Goal: Task Accomplishment & Management: Manage account settings

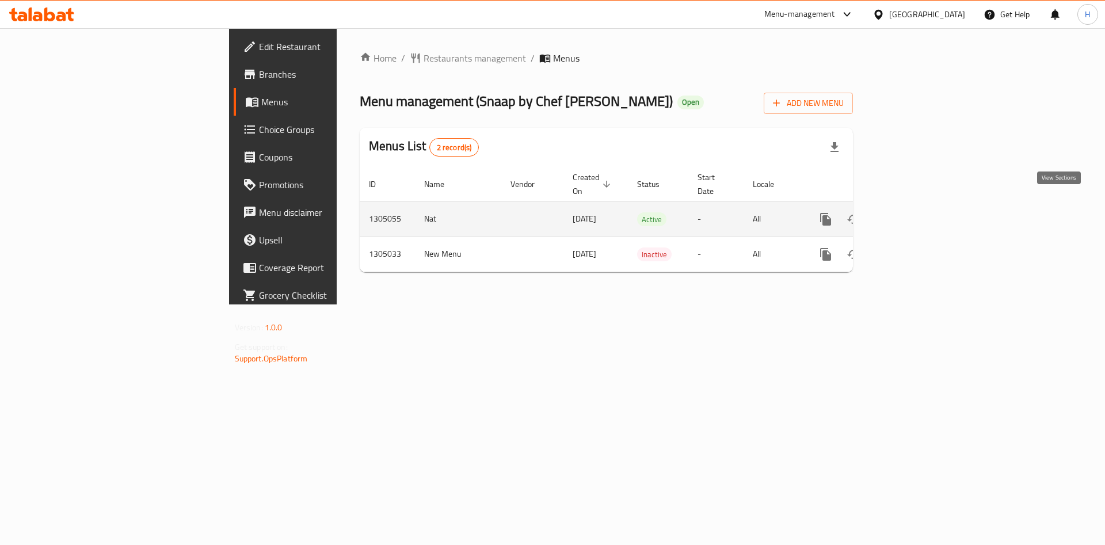
click at [915, 212] on icon "enhanced table" at bounding box center [909, 219] width 14 height 14
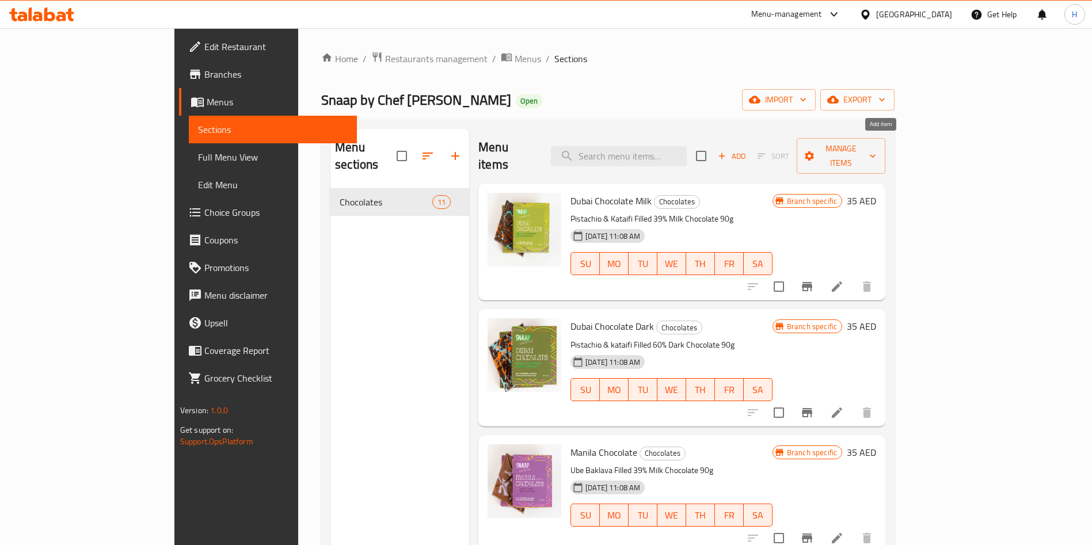
click at [747, 150] on span "Add" at bounding box center [731, 156] width 31 height 13
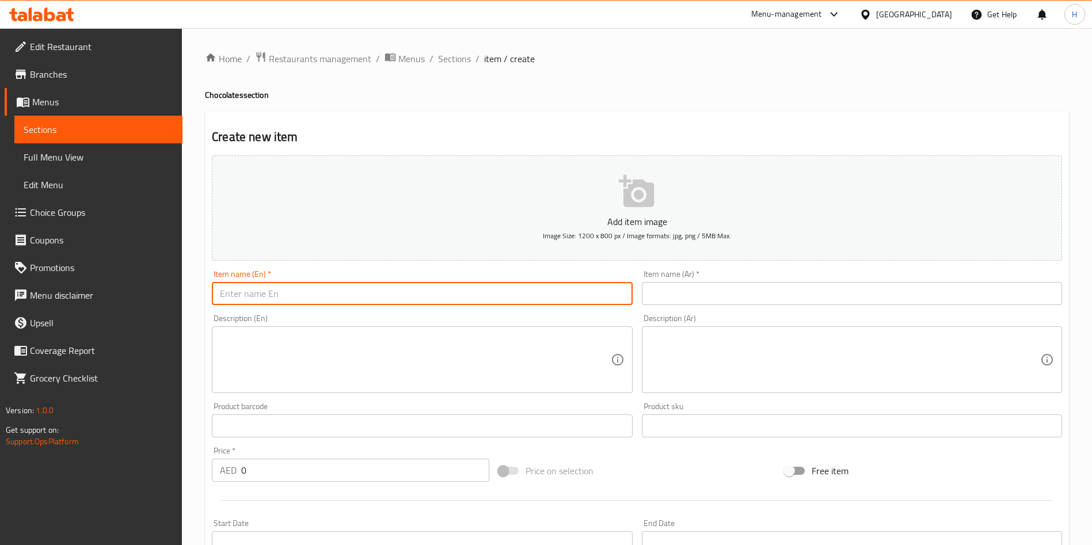
click at [493, 303] on input "text" at bounding box center [422, 293] width 420 height 23
paste input "Mumbai Chocolate Minis"
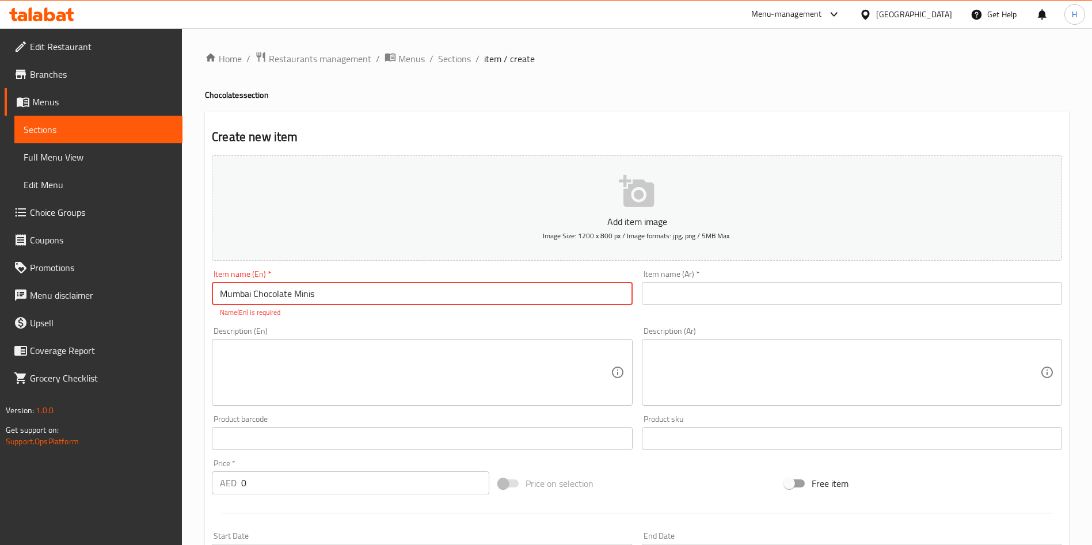
type input "Mumbai Chocolate Minis"
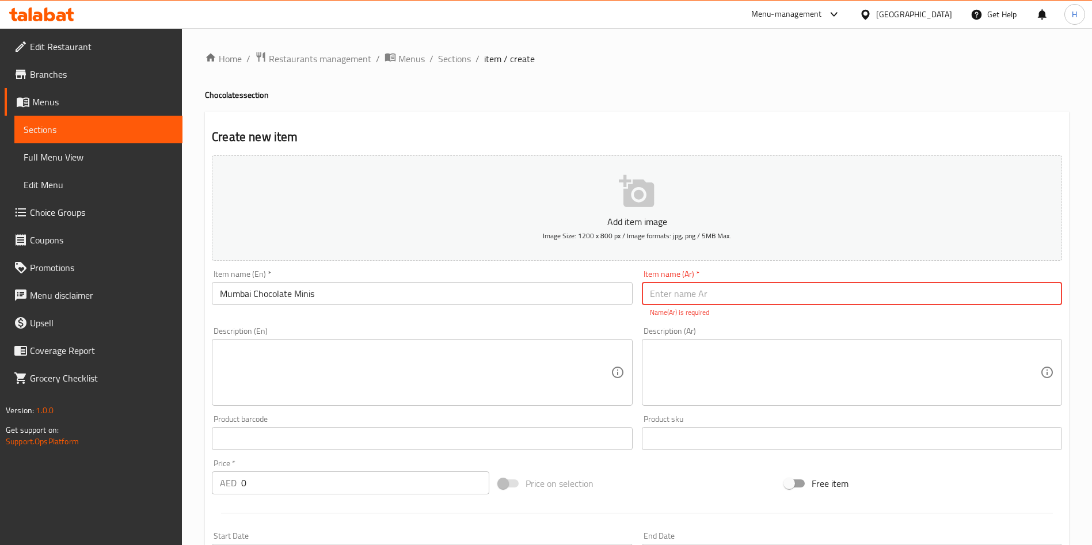
click at [722, 283] on input "text" at bounding box center [852, 293] width 420 height 23
click at [719, 291] on input "text" at bounding box center [852, 293] width 420 height 23
drag, startPoint x: 719, startPoint y: 291, endPoint x: 716, endPoint y: 273, distance: 18.0
click at [719, 291] on input "text" at bounding box center [852, 293] width 420 height 23
click at [797, 291] on input "text" at bounding box center [852, 293] width 420 height 23
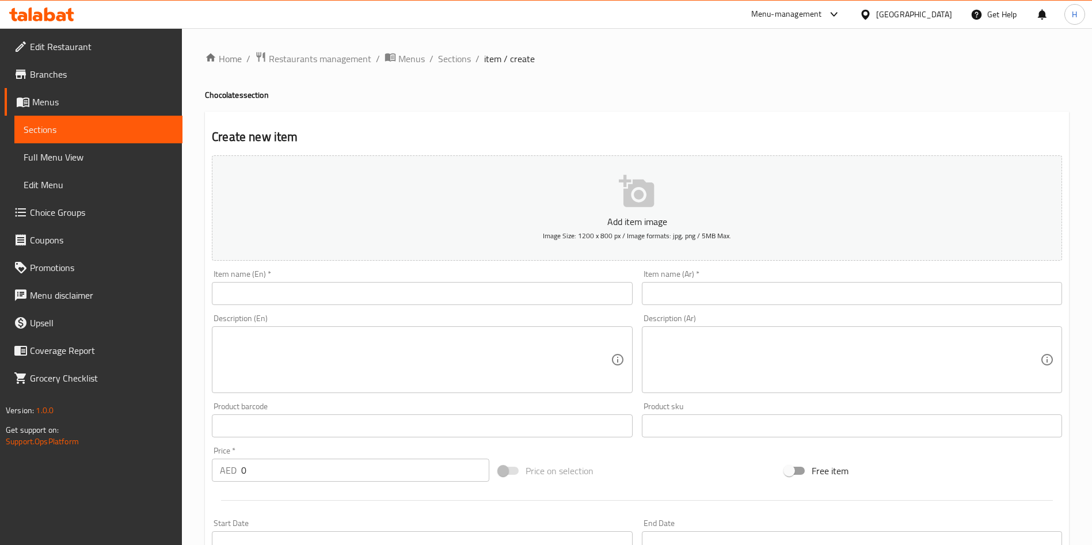
click at [548, 284] on input "text" at bounding box center [422, 293] width 420 height 23
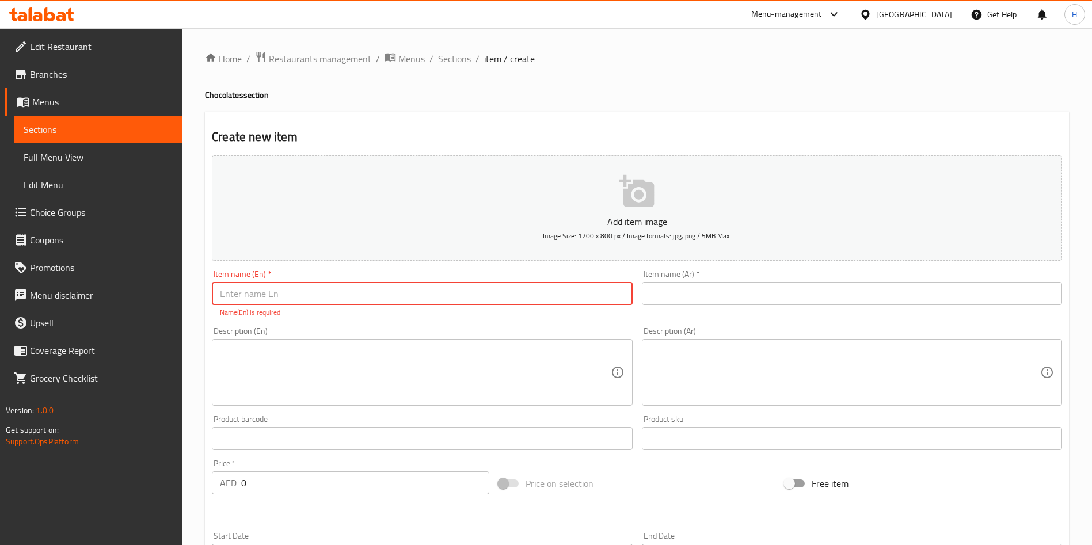
click at [702, 289] on input "text" at bounding box center [852, 293] width 420 height 23
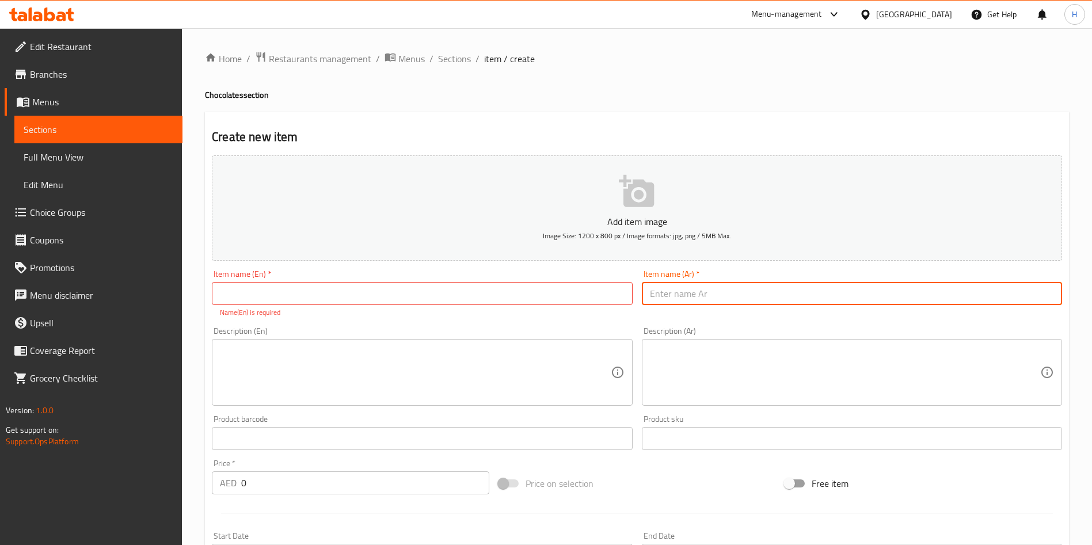
paste input "v"
type input "vssvsd"
paste input "vssvsd"
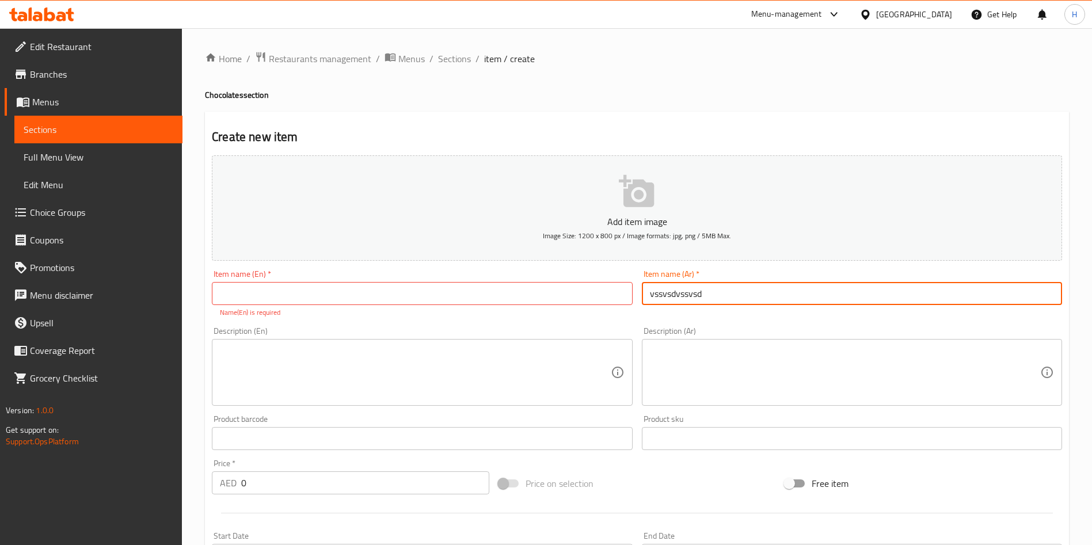
type input "vssvsdvssvsdvssvsd"
click at [718, 293] on input "text" at bounding box center [852, 293] width 420 height 23
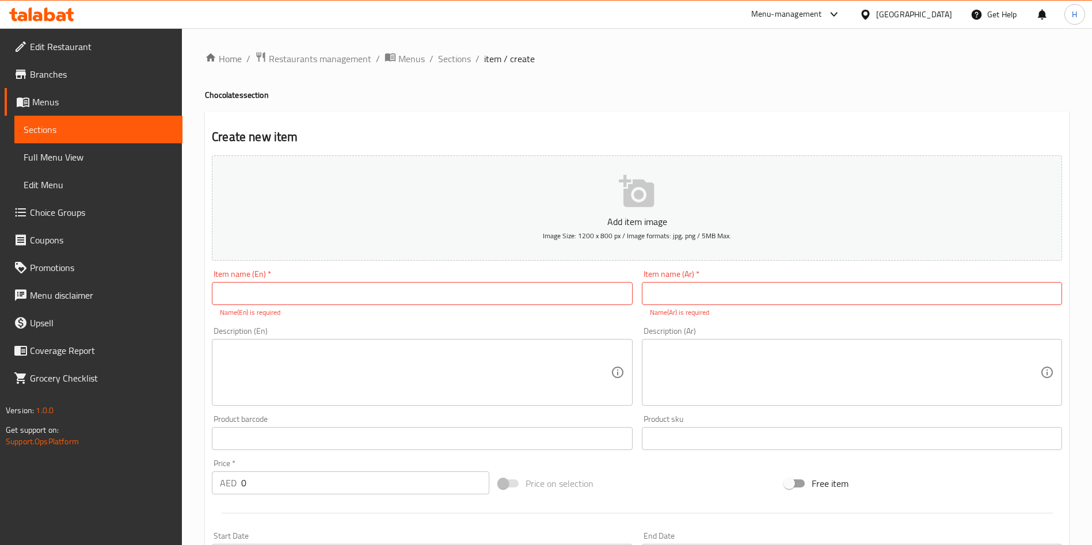
drag, startPoint x: 617, startPoint y: 399, endPoint x: 593, endPoint y: 376, distance: 33.0
click at [616, 399] on div "Description (En)" at bounding box center [422, 372] width 420 height 67
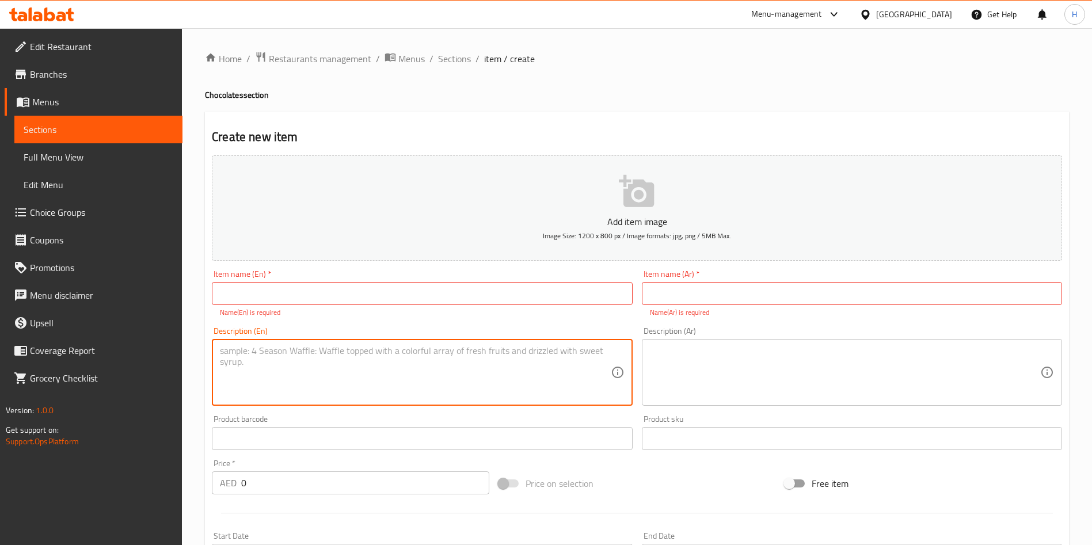
click at [589, 373] on textarea at bounding box center [415, 372] width 390 height 55
click at [540, 299] on input "text" at bounding box center [422, 293] width 420 height 23
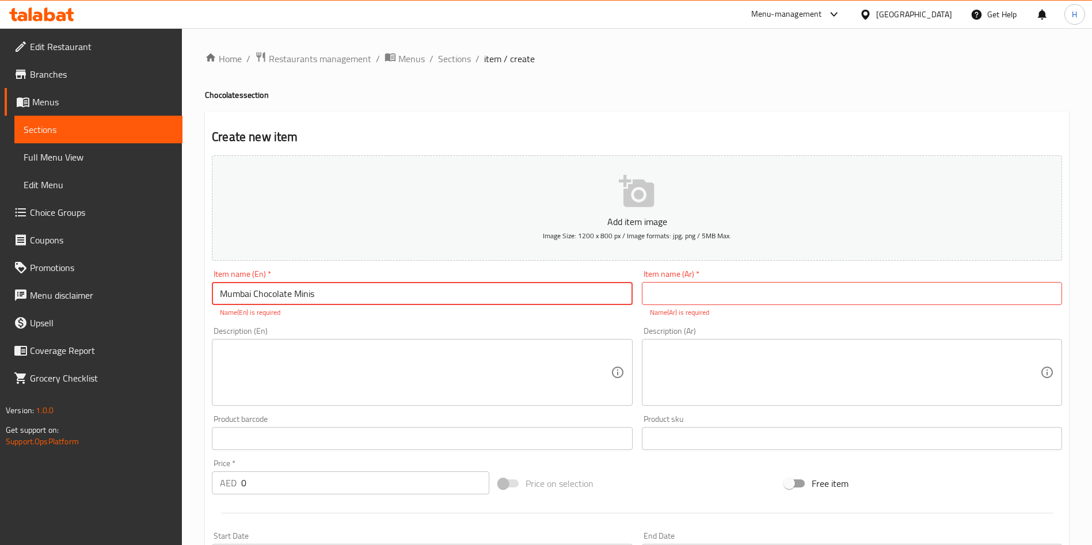
type input "Mumbai Chocolate Minis"
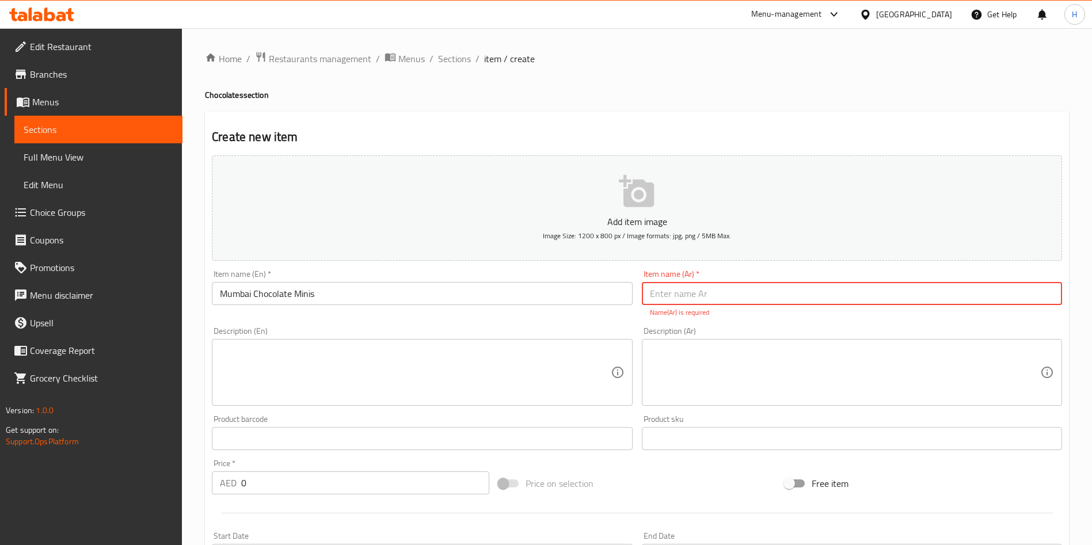
paste input "[PERSON_NAME] مومباي"
type input "[PERSON_NAME] مومباي"
click at [542, 377] on textarea at bounding box center [415, 372] width 390 height 55
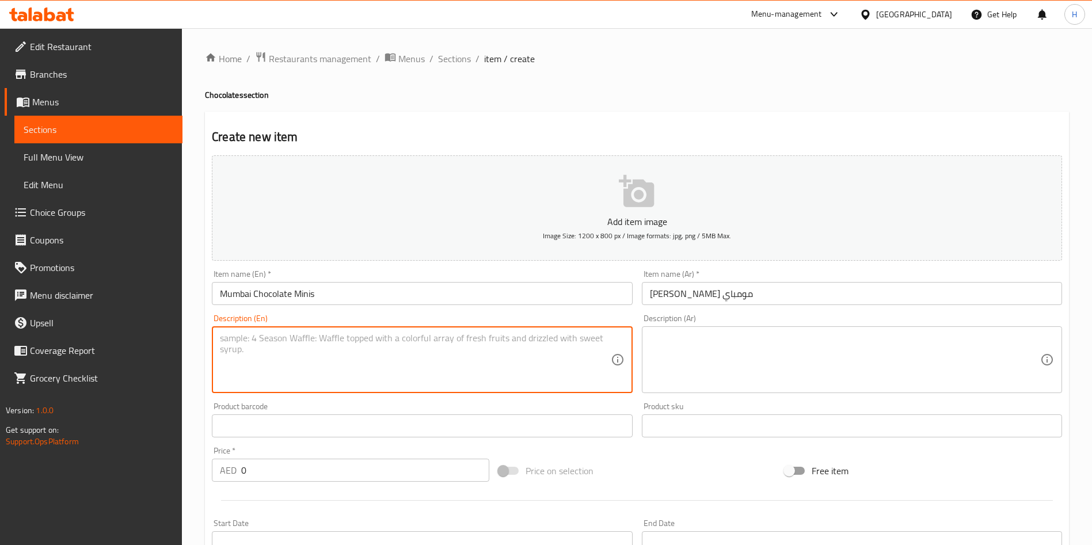
paste textarea "Kaju Saffron Filled 39% Milk Chocolate"
type textarea "Kaju Saffron Filled 39% Milk Chocolate"
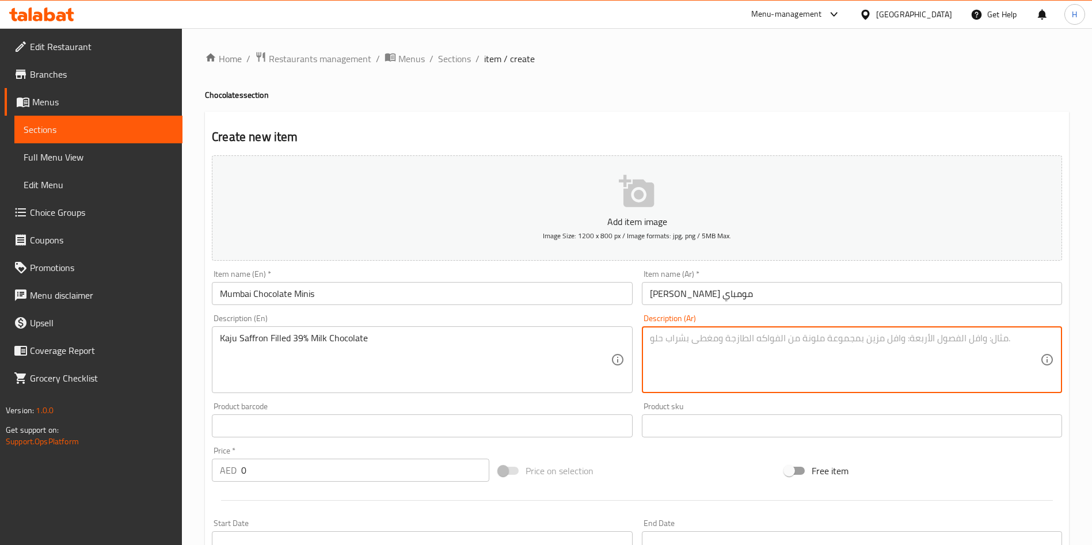
paste textarea "شوكولاتة بالحليب ٣٩٪‏ محشوة بالكاجو والزعفران"
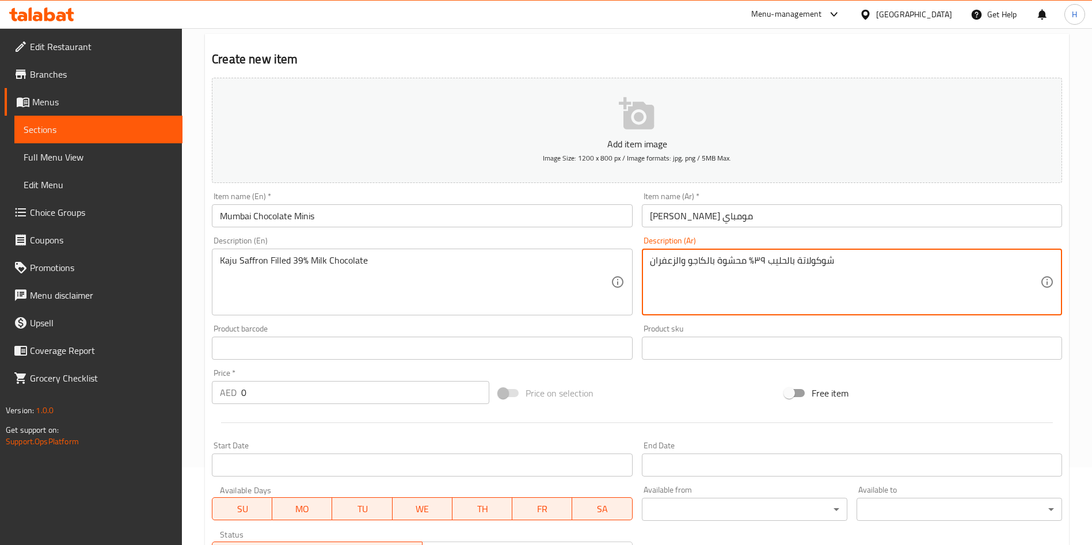
scroll to position [173, 0]
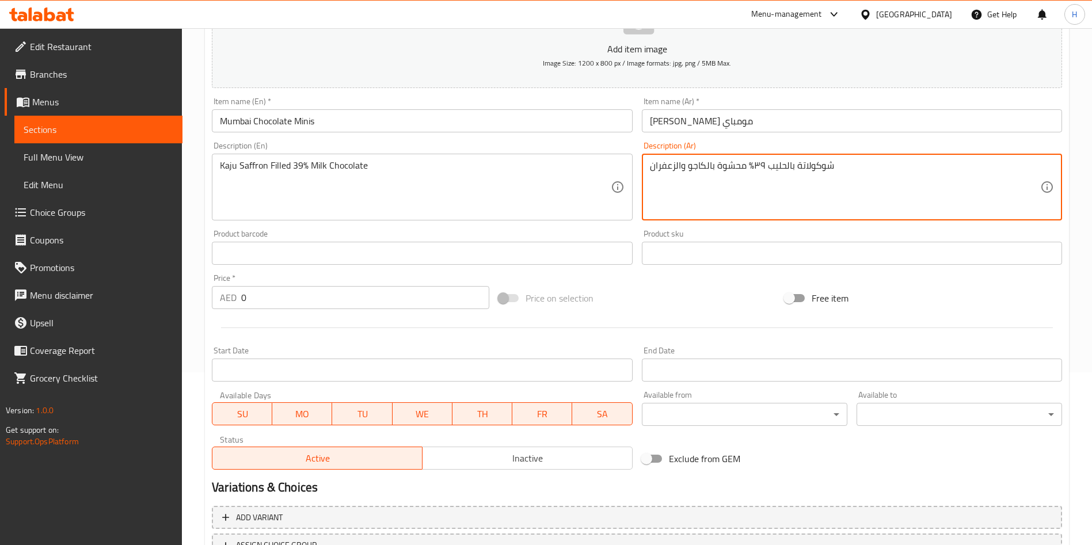
type textarea "شوكولاتة بالحليب ٣٩٪‏ محشوة بالكاجو والزعفران"
click at [429, 252] on div "Product barcode Product barcode" at bounding box center [422, 247] width 420 height 35
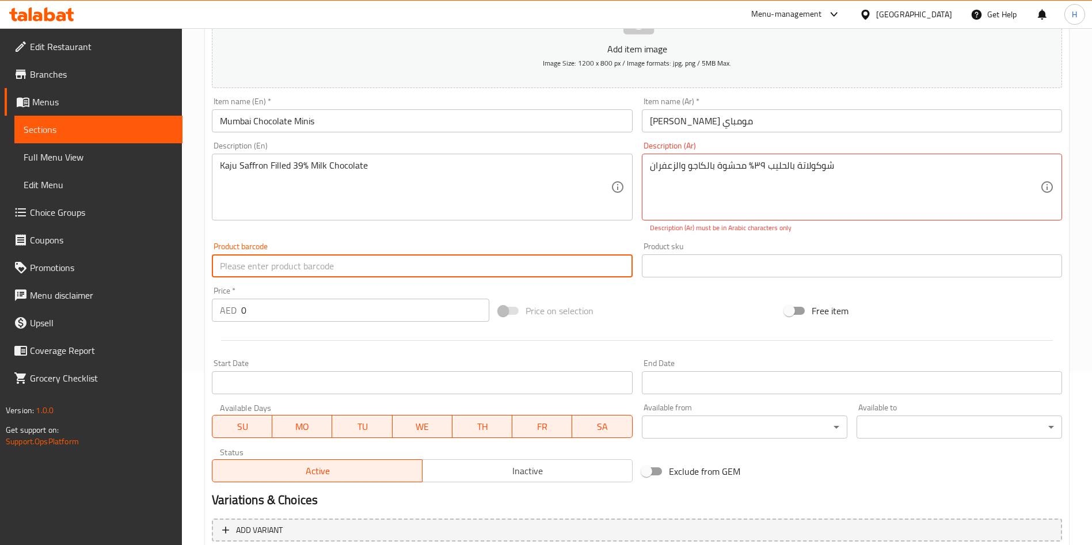
click at [361, 307] on input "0" at bounding box center [365, 310] width 248 height 23
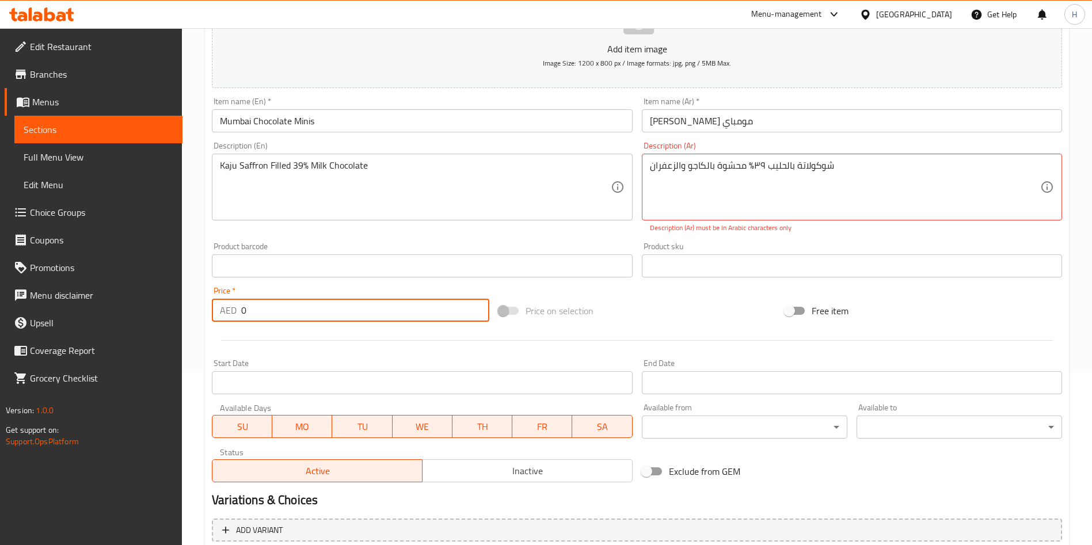
drag, startPoint x: 266, startPoint y: 312, endPoint x: 233, endPoint y: 310, distance: 32.9
click at [233, 310] on div "AED 0 Price *" at bounding box center [350, 310] width 277 height 23
type input "55"
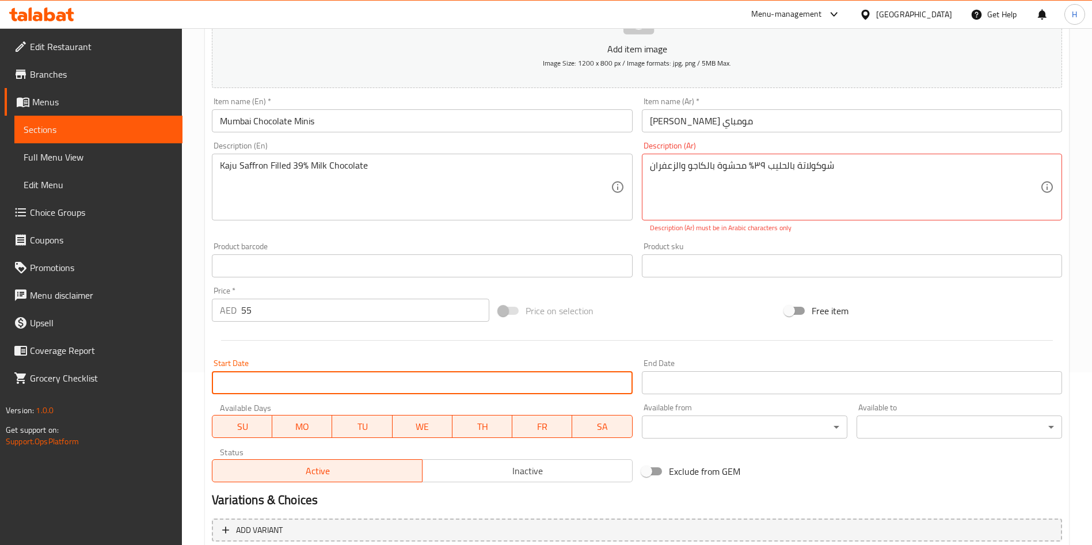
click at [464, 386] on input "Start Date" at bounding box center [422, 382] width 420 height 23
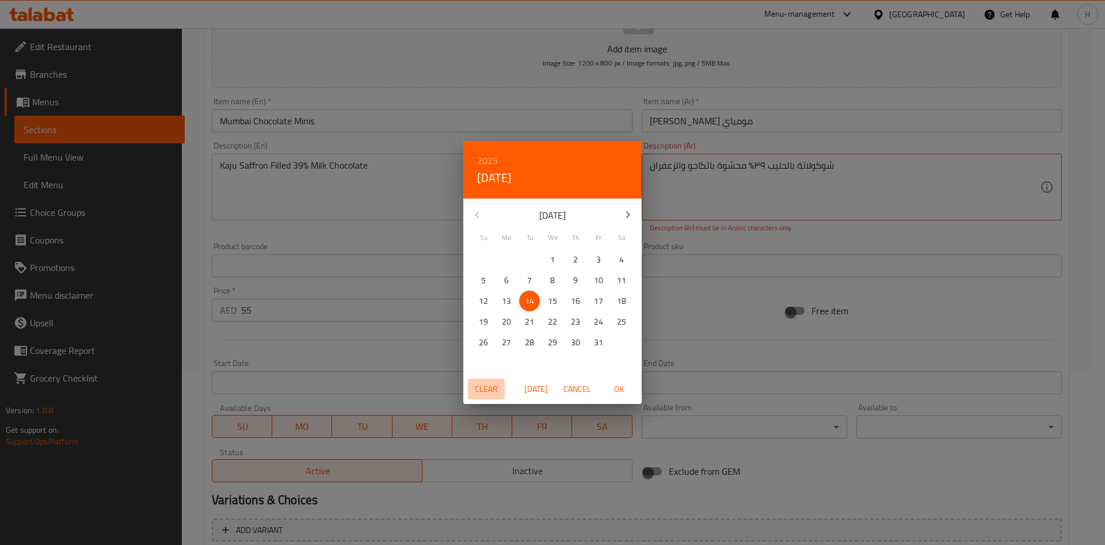
click at [483, 385] on span "Clear" at bounding box center [486, 389] width 28 height 14
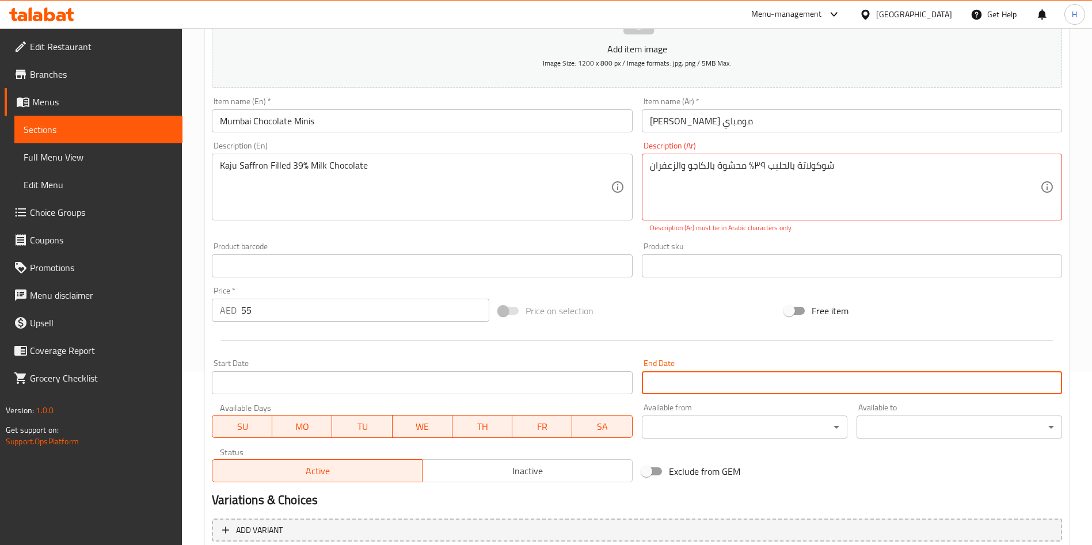
click at [686, 387] on input "Start Date" at bounding box center [852, 382] width 420 height 23
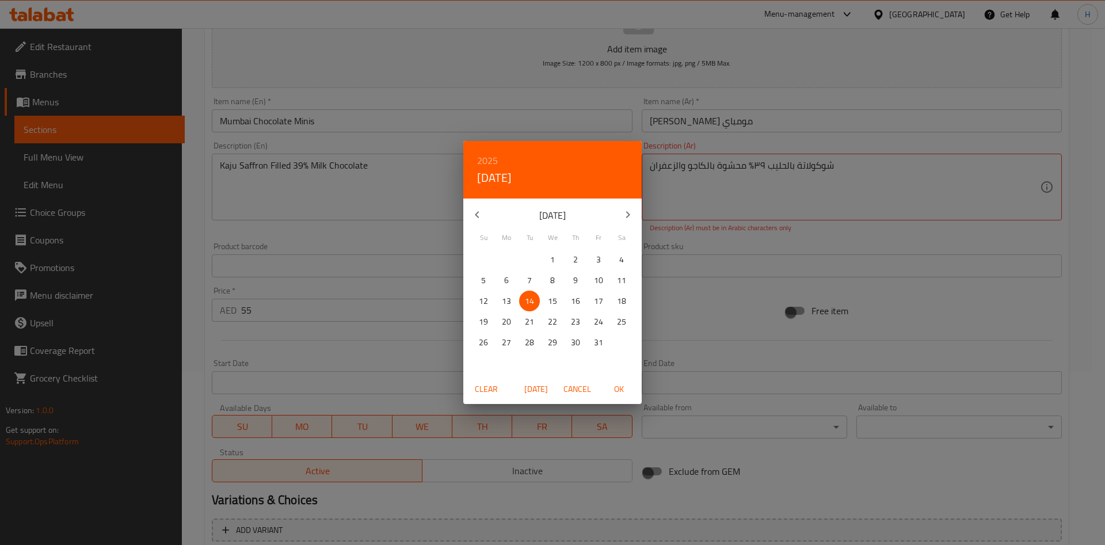
click at [431, 388] on div "2025 Tue, Oct [DATE] Mo Tu We Th Fr Sa 28 29 30 1 2 3 4 5 6 7 8 9 10 11 12 13 1…" at bounding box center [552, 272] width 1105 height 545
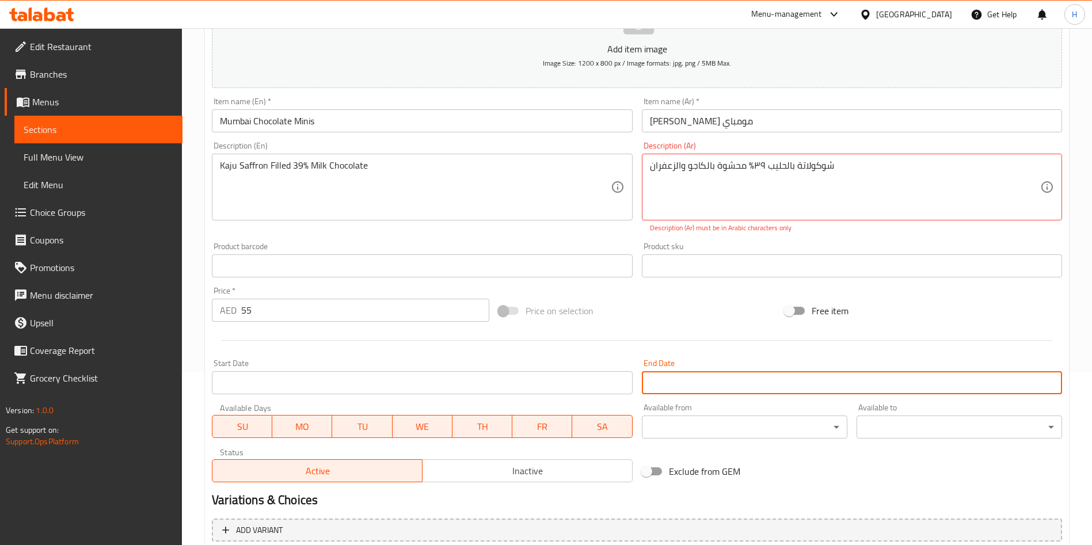
click at [482, 385] on input "Start Date" at bounding box center [422, 382] width 420 height 23
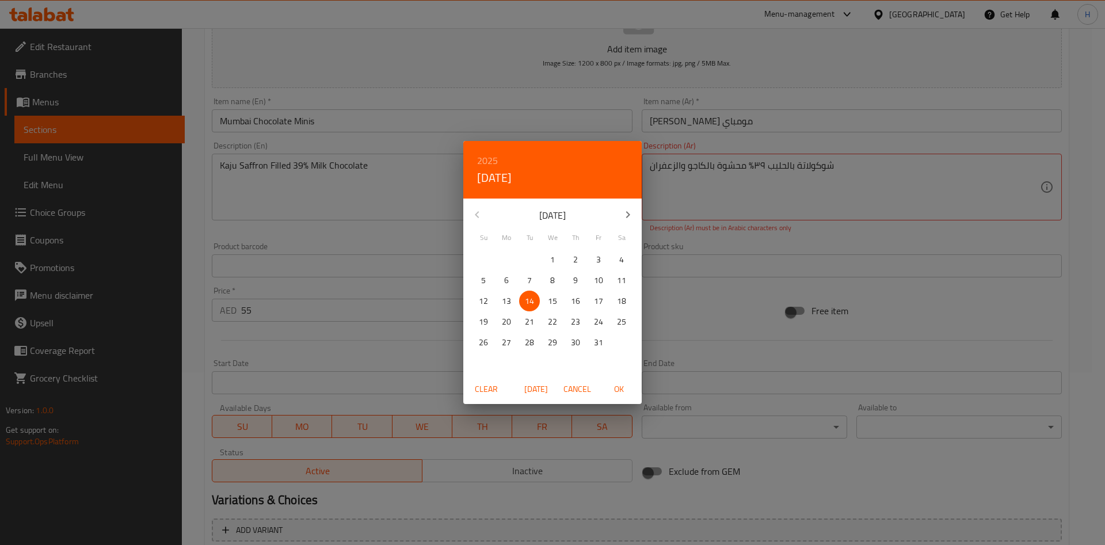
click at [549, 300] on p "15" at bounding box center [552, 301] width 9 height 14
click at [618, 383] on span "OK" at bounding box center [619, 389] width 28 height 14
type input "[DATE]"
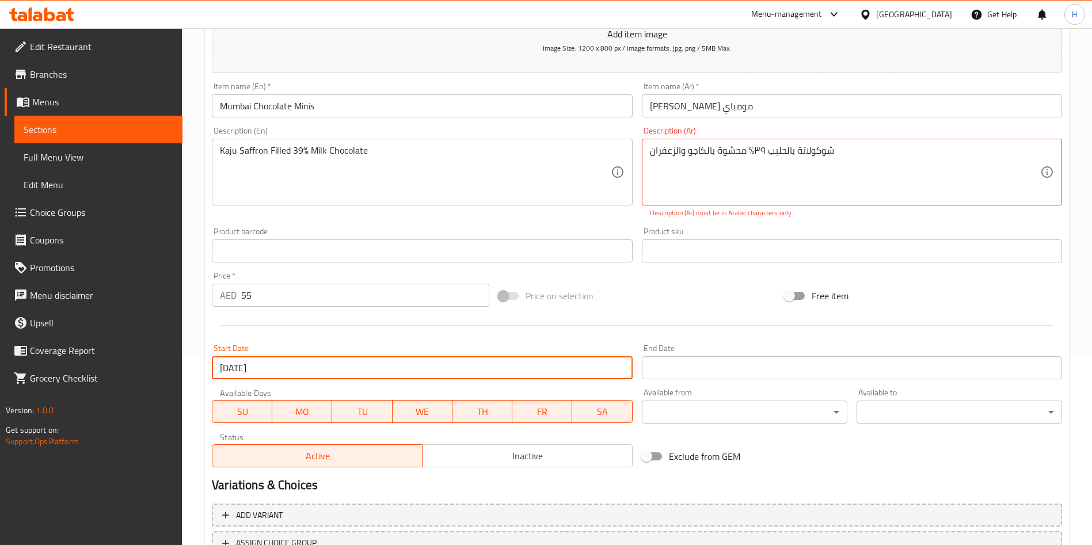
scroll to position [281, 0]
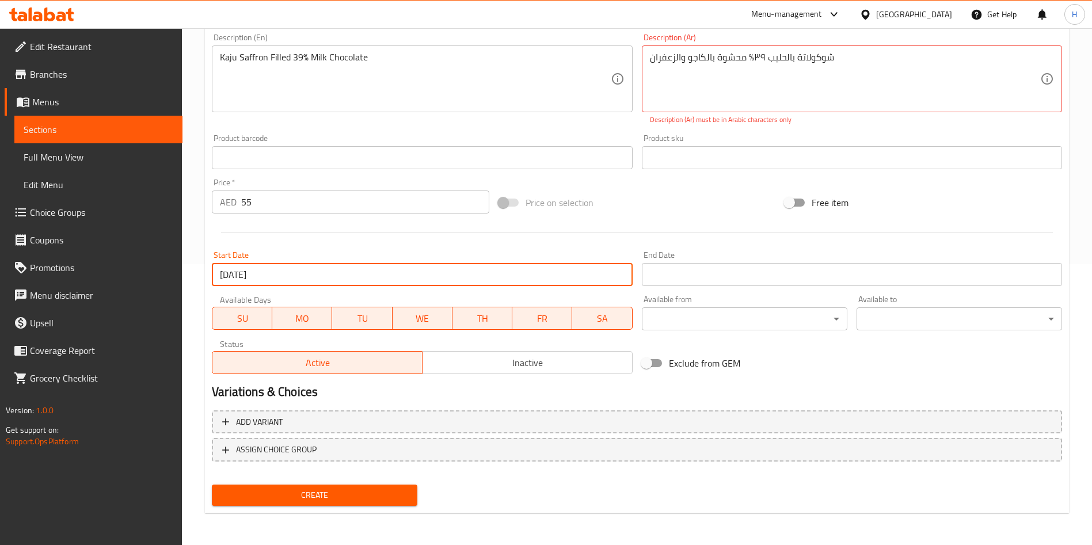
click at [885, 264] on body "​ Menu-management [GEOGRAPHIC_DATA] Get Help H Edit Restaurant Branches Menus S…" at bounding box center [546, 5] width 1092 height 517
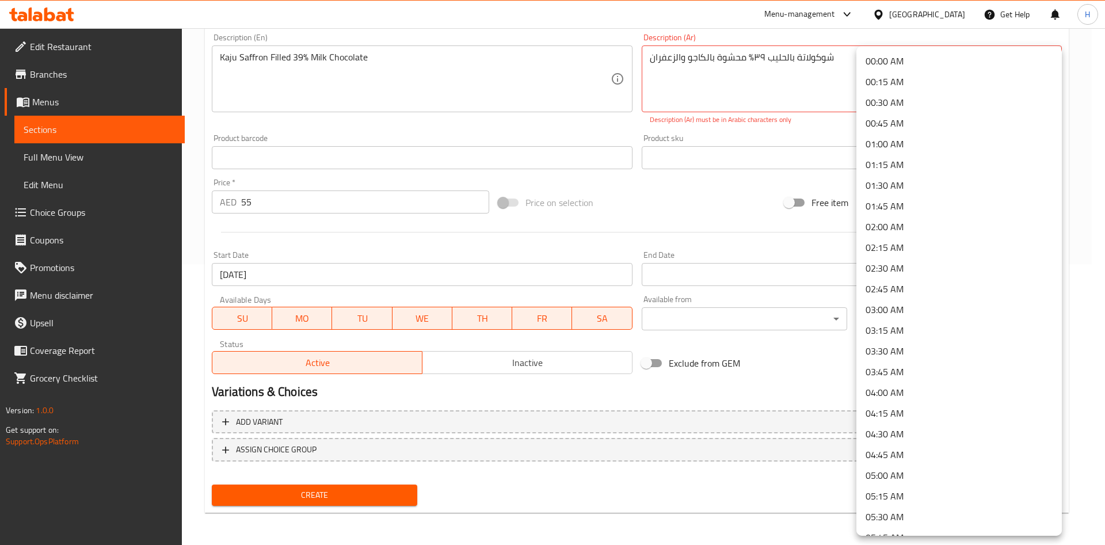
click at [812, 339] on div at bounding box center [552, 272] width 1105 height 545
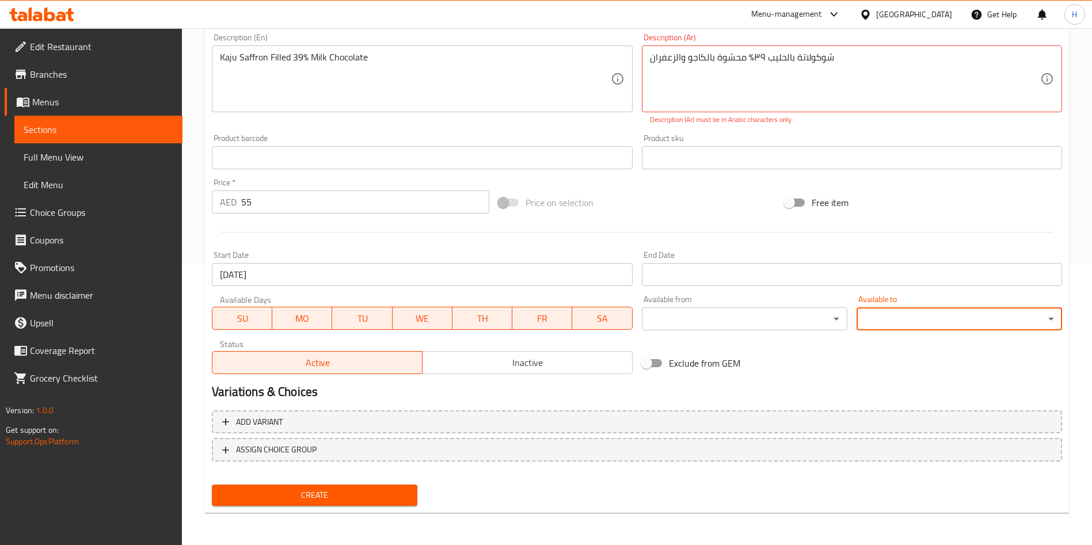
click at [812, 338] on div "Add item image Image Size: 1200 x 800 px / Image formats: jpg, png / 5MB Max. I…" at bounding box center [636, 124] width 859 height 509
click at [303, 496] on span "Create" at bounding box center [314, 495] width 187 height 14
type textarea "شوكولاتة بالحليب ٣٩٪‏ محشوة بالكاجو والزعفران"
click at [393, 490] on span "Create" at bounding box center [314, 495] width 187 height 14
click at [755, 48] on div "شوكولاتة بالحليب ٣٩٪‏ محشوة بالكاجو والزعفران Description (Ar)" at bounding box center [852, 78] width 420 height 67
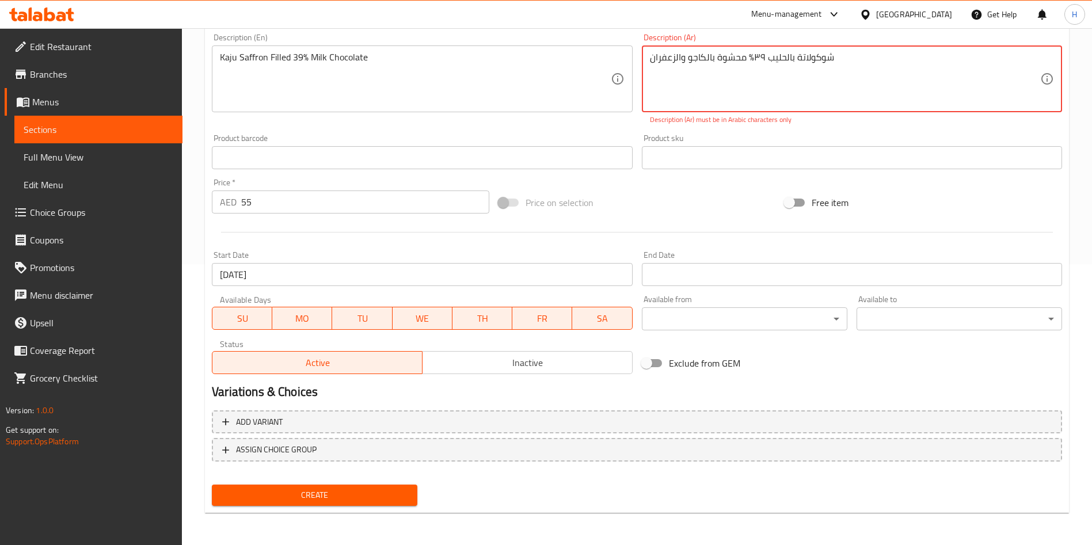
click at [745, 61] on textarea "شوكولاتة بالحليب ٣٩٪‏ محشوة بالكاجو والزعفران" at bounding box center [845, 79] width 390 height 55
click at [751, 55] on textarea "شوكولاتة بالحليب ٣٩٪‏ محشوة بالكاجو والزعفران" at bounding box center [845, 79] width 390 height 55
click at [864, 60] on textarea "شوكولاتة بالحليب ٣٩٪‏ محشوة بالكاجو والزعفران" at bounding box center [845, 79] width 390 height 55
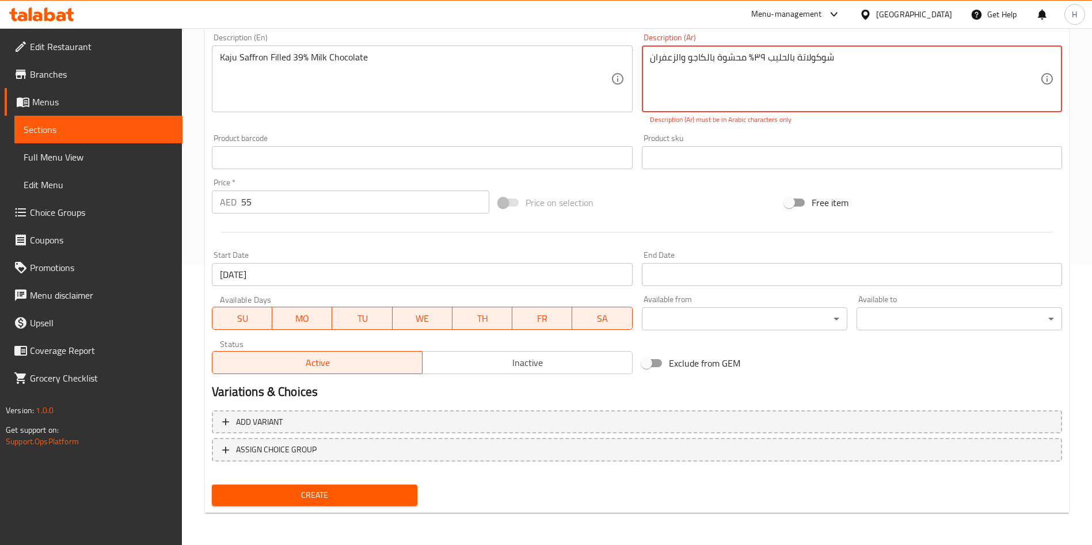
paste textarea
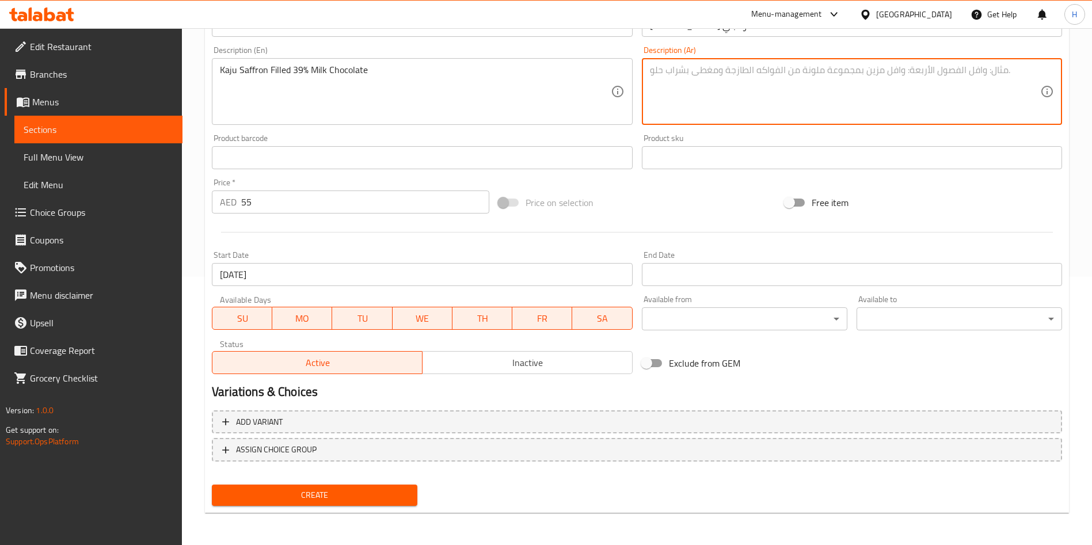
type textarea "شوكولاتة بالحليب ٣٩٪‏ محشوة بالكاجو والزعفران"
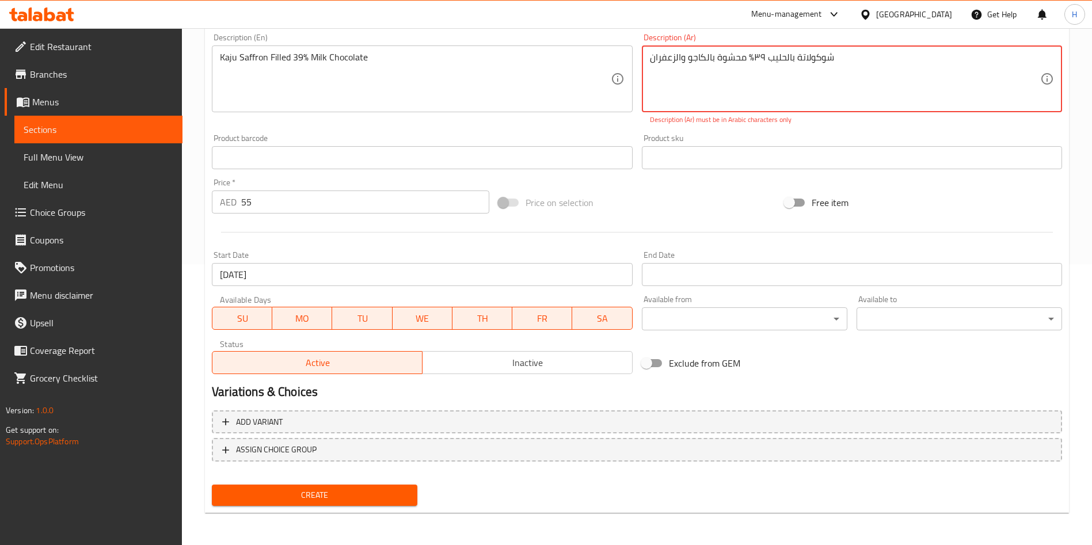
paste textarea
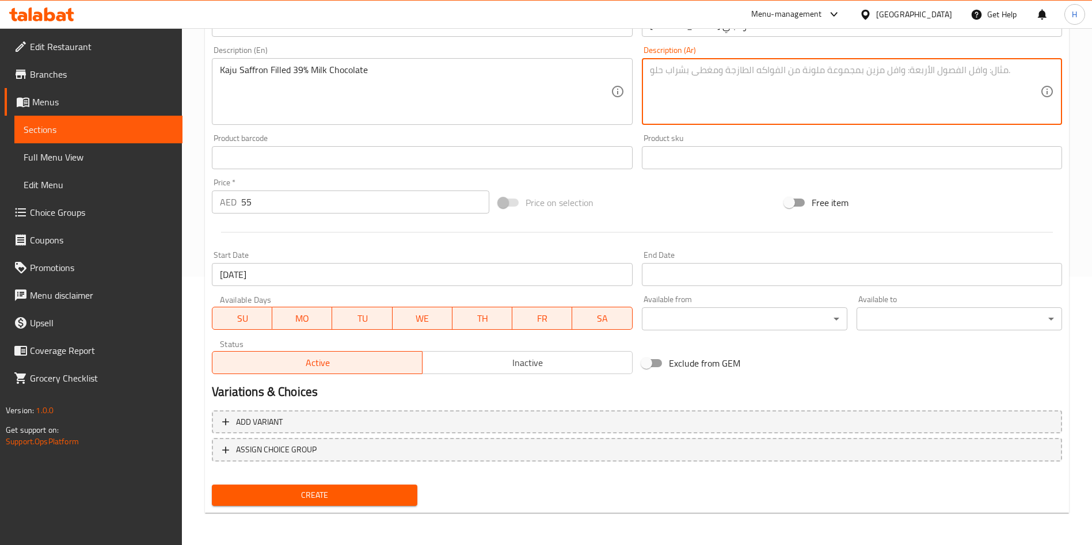
click at [893, 90] on textarea at bounding box center [845, 91] width 390 height 55
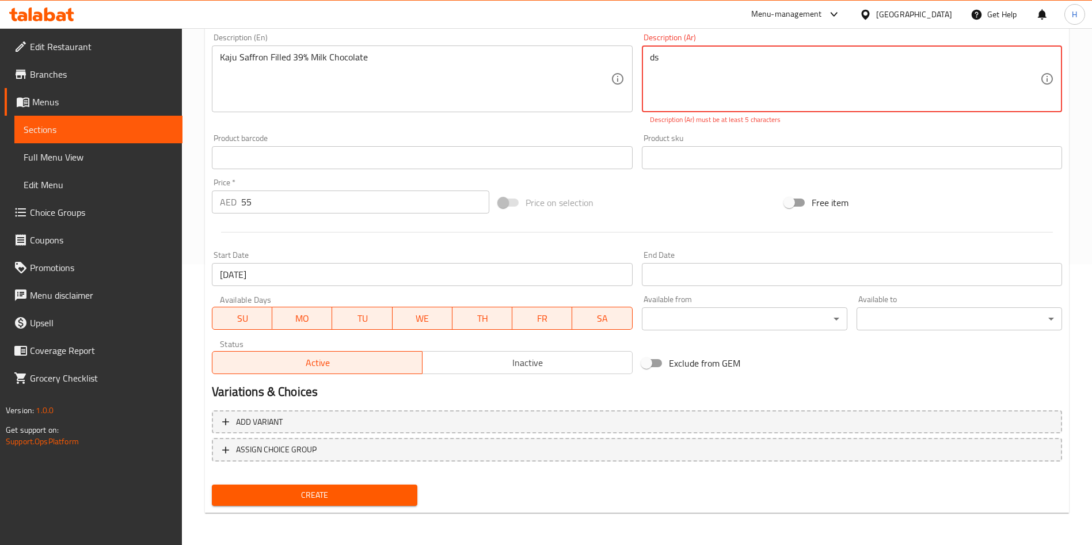
paste textarea "شوكولاتة بالحليب بنسبة تسعة وثلاثين محشوة بالكاجو والزعفران"
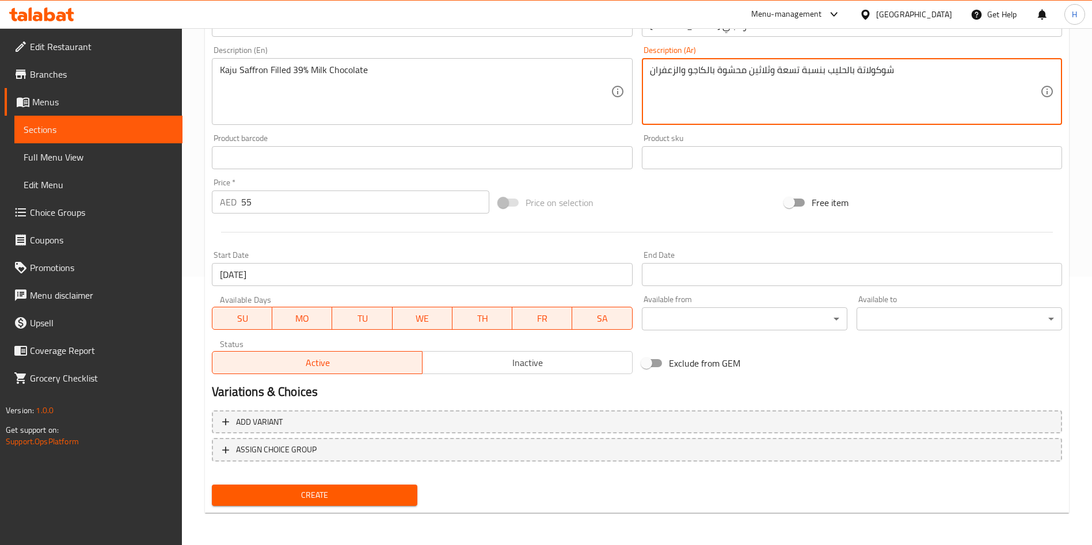
scroll to position [0, 0]
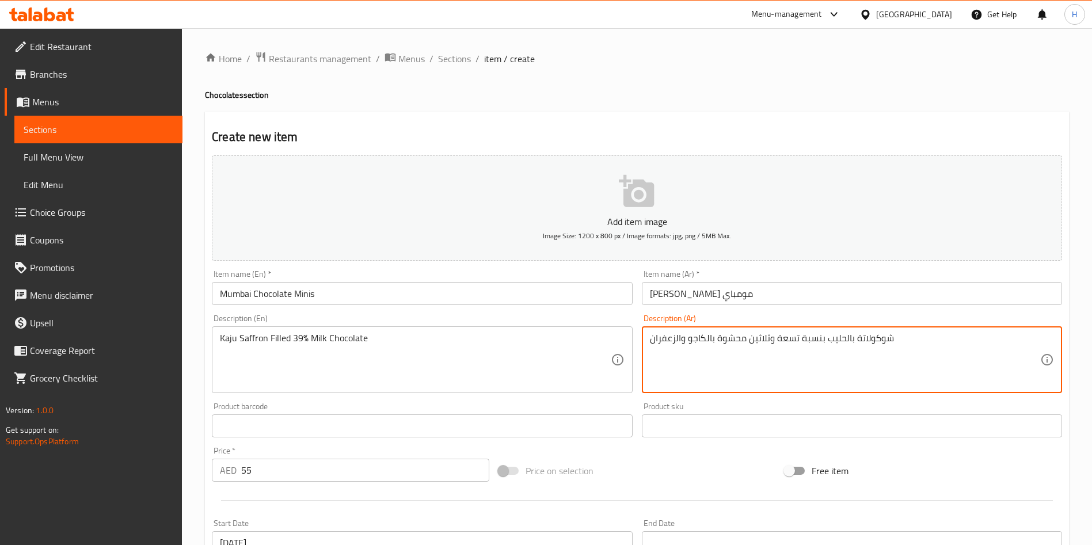
type textarea "شوكولاتة بالحليب بنسبة تسعة وثلاثين محشوة بالكاجو والزعفران"
click at [633, 204] on icon "button" at bounding box center [636, 191] width 35 height 32
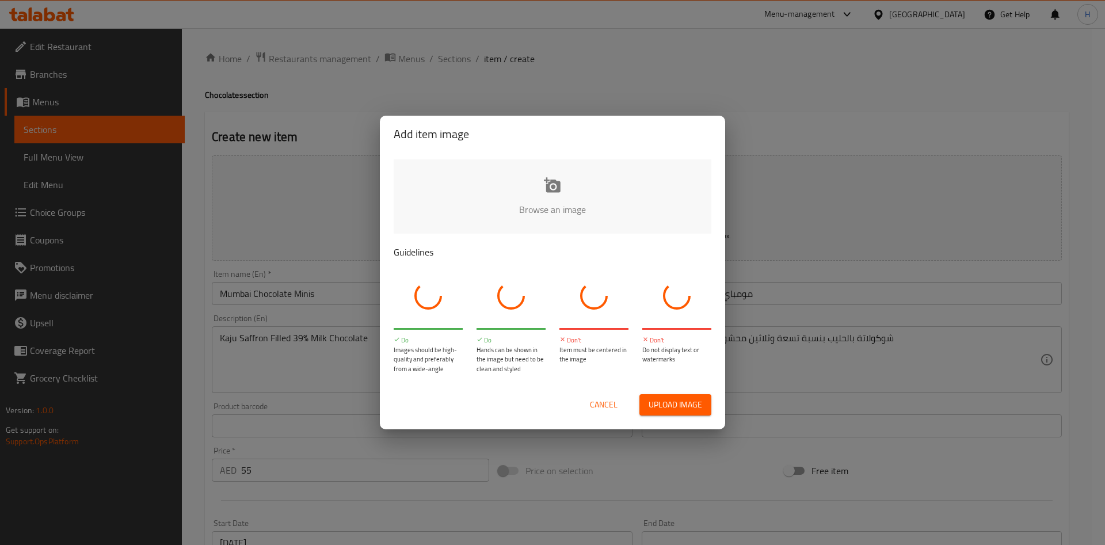
click at [552, 185] on input "file" at bounding box center [942, 213] width 1096 height 108
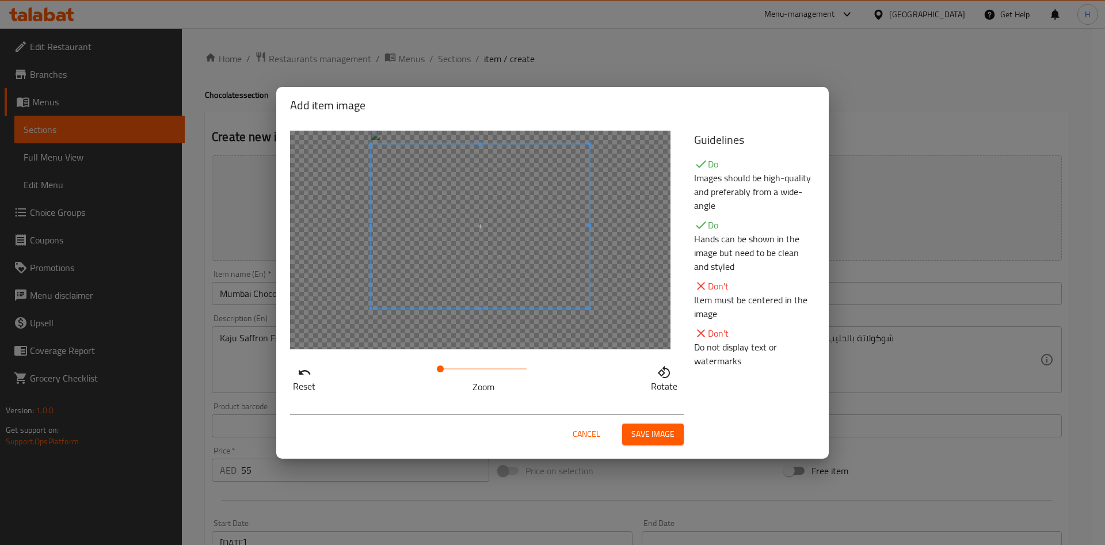
click at [531, 263] on span at bounding box center [480, 226] width 219 height 164
click at [592, 325] on div at bounding box center [480, 240] width 380 height 219
click at [487, 399] on div "Reset Zoom Rotate" at bounding box center [485, 262] width 404 height 277
click at [512, 222] on span at bounding box center [480, 228] width 219 height 164
click at [524, 232] on span at bounding box center [480, 243] width 219 height 164
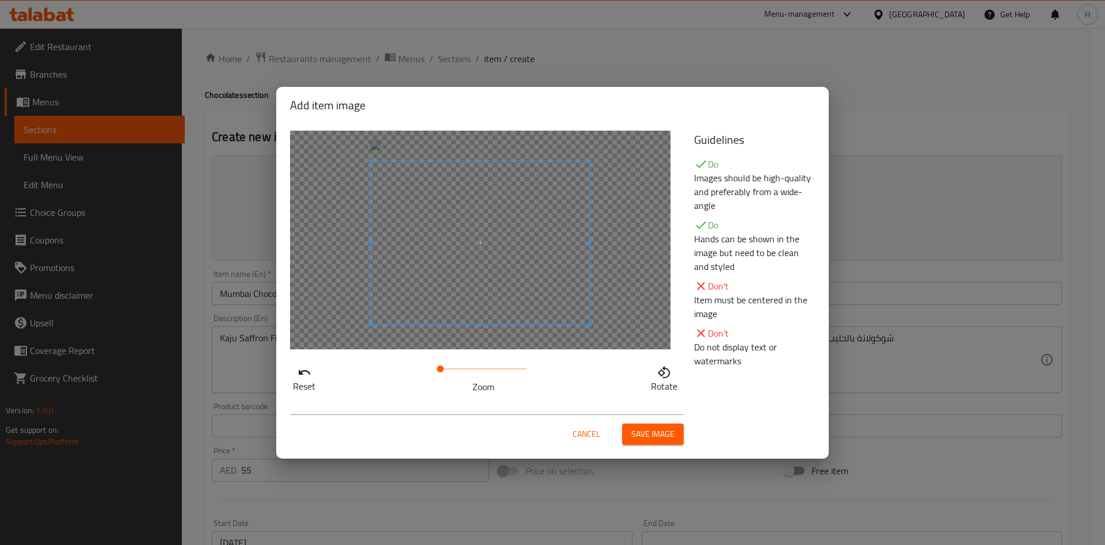
click at [480, 326] on div at bounding box center [480, 240] width 380 height 219
click at [478, 344] on div at bounding box center [480, 240] width 380 height 219
click at [493, 239] on span at bounding box center [480, 240] width 219 height 164
click at [444, 367] on span at bounding box center [440, 368] width 7 height 7
click at [471, 373] on span at bounding box center [483, 369] width 86 height 16
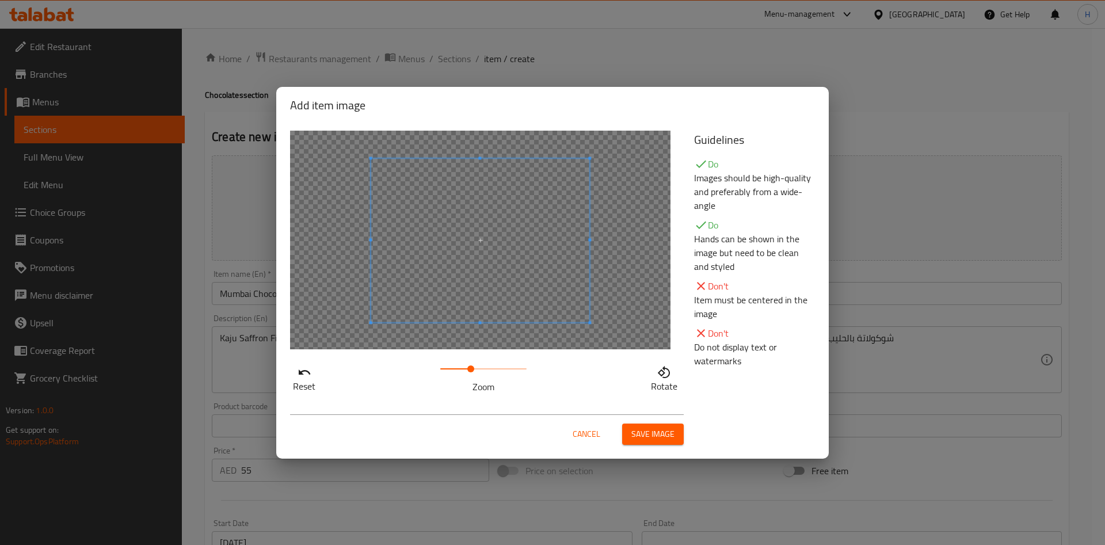
click at [379, 379] on div "Reset Zoom Rotate" at bounding box center [485, 377] width 390 height 33
drag, startPoint x: 440, startPoint y: 368, endPoint x: 600, endPoint y: 203, distance: 229.9
click at [407, 372] on div "Reset Zoom Rotate" at bounding box center [485, 377] width 390 height 33
click at [533, 194] on span at bounding box center [480, 217] width 219 height 164
click at [636, 232] on div at bounding box center [480, 240] width 380 height 219
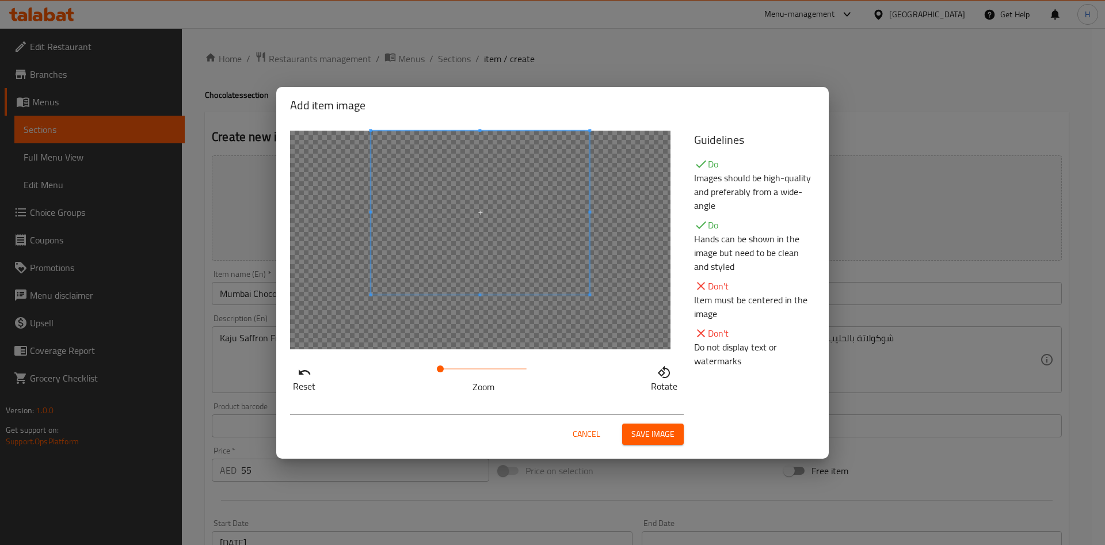
click at [515, 211] on span at bounding box center [480, 213] width 219 height 164
click at [581, 432] on span "Cancel" at bounding box center [587, 434] width 28 height 14
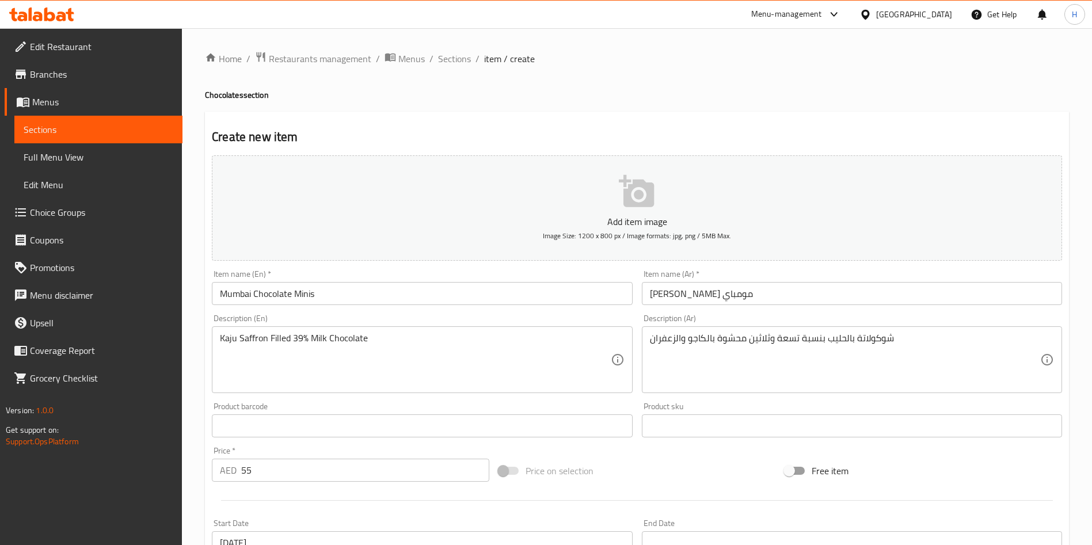
click at [637, 216] on p "Add item image" at bounding box center [637, 222] width 814 height 14
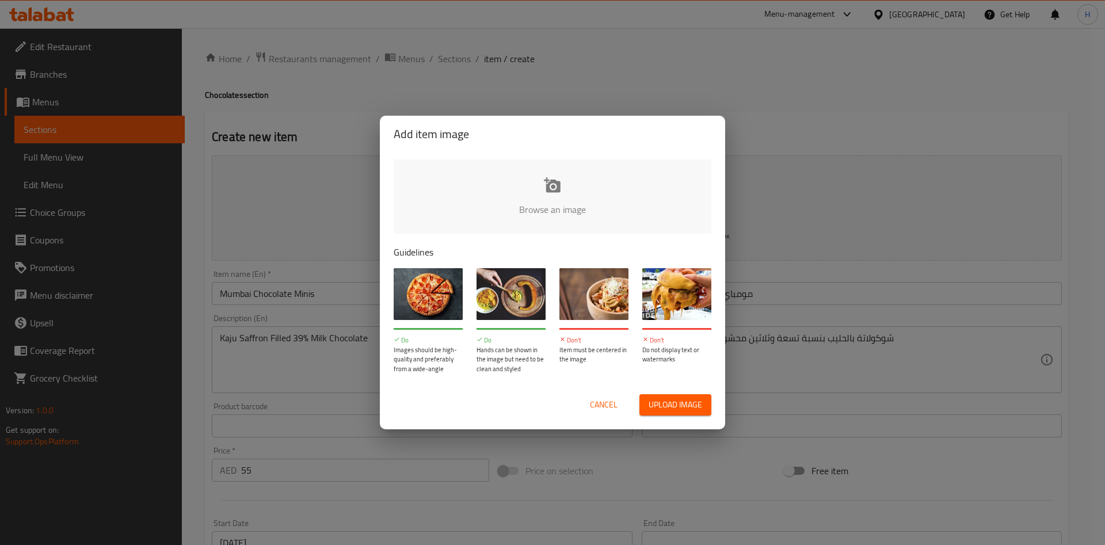
click at [559, 197] on input "file" at bounding box center [942, 213] width 1096 height 108
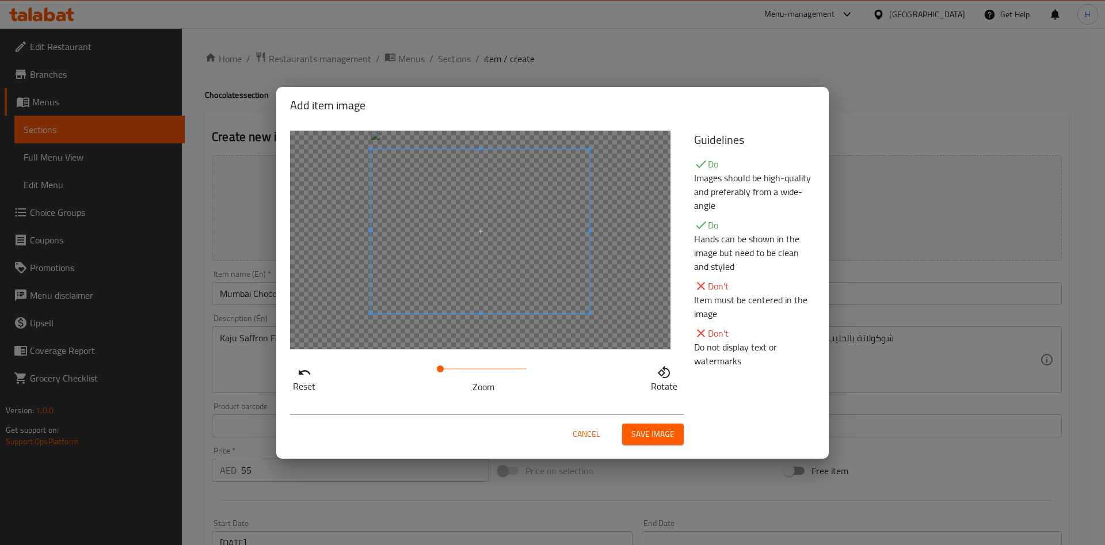
click at [541, 235] on span at bounding box center [480, 231] width 219 height 164
click at [662, 433] on span "Save image" at bounding box center [652, 434] width 43 height 14
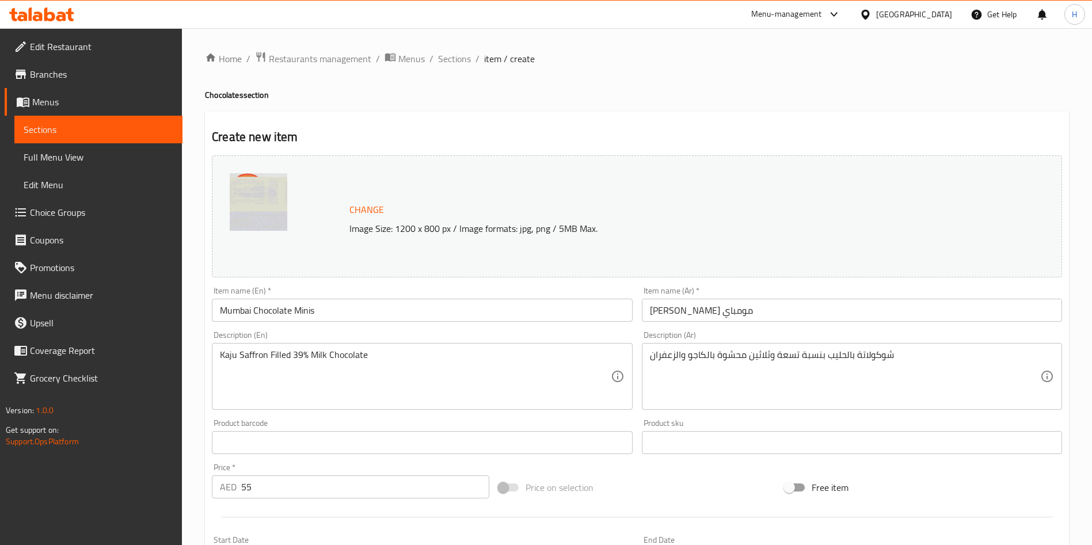
scroll to position [285, 0]
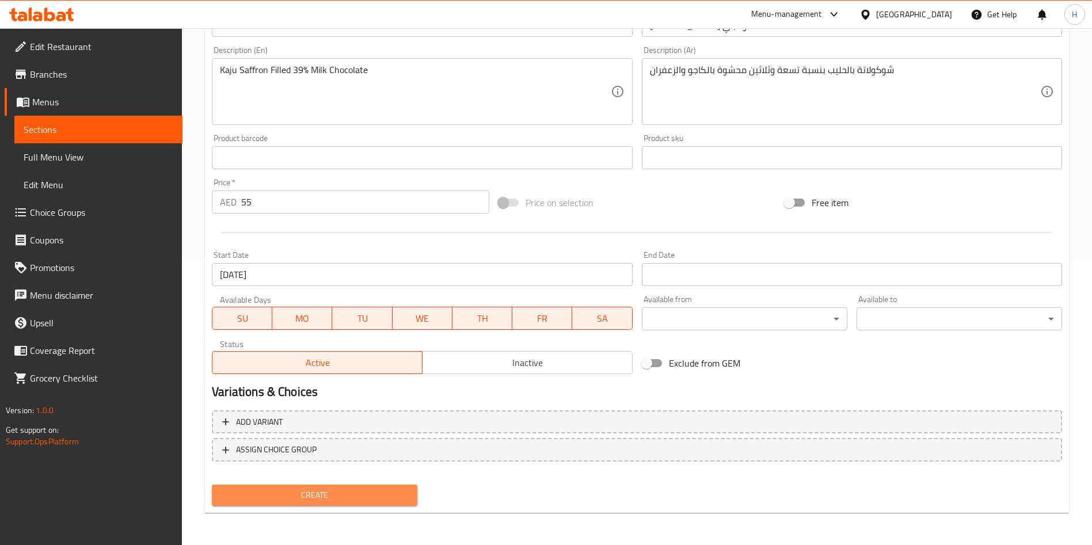
click at [335, 495] on span "Create" at bounding box center [314, 495] width 187 height 14
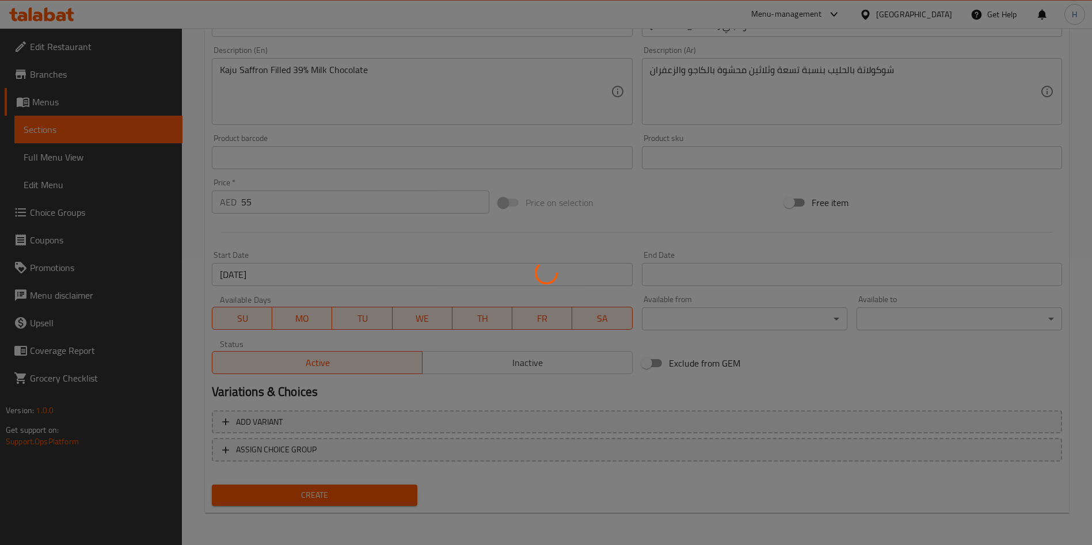
type input "0"
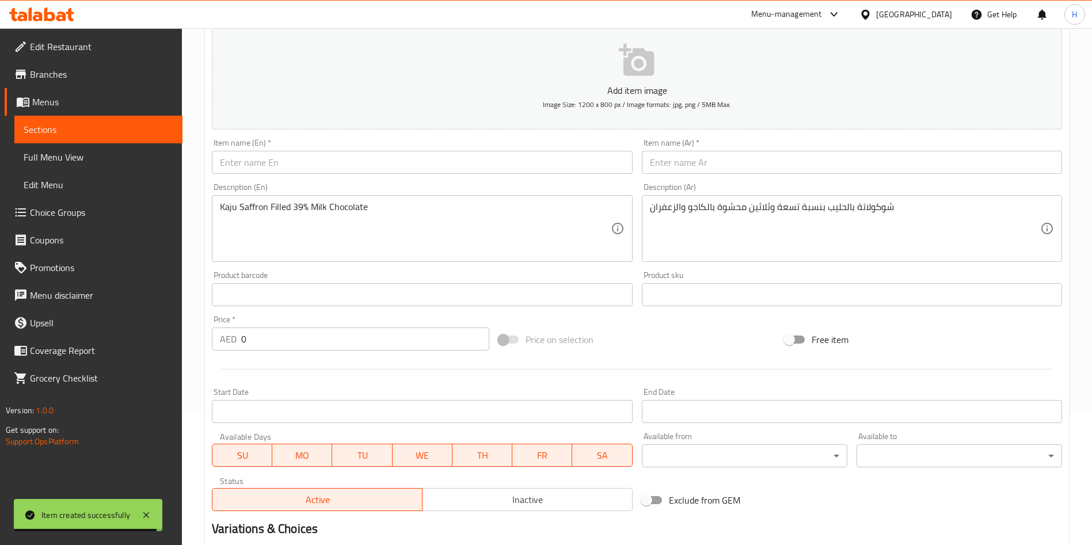
scroll to position [0, 0]
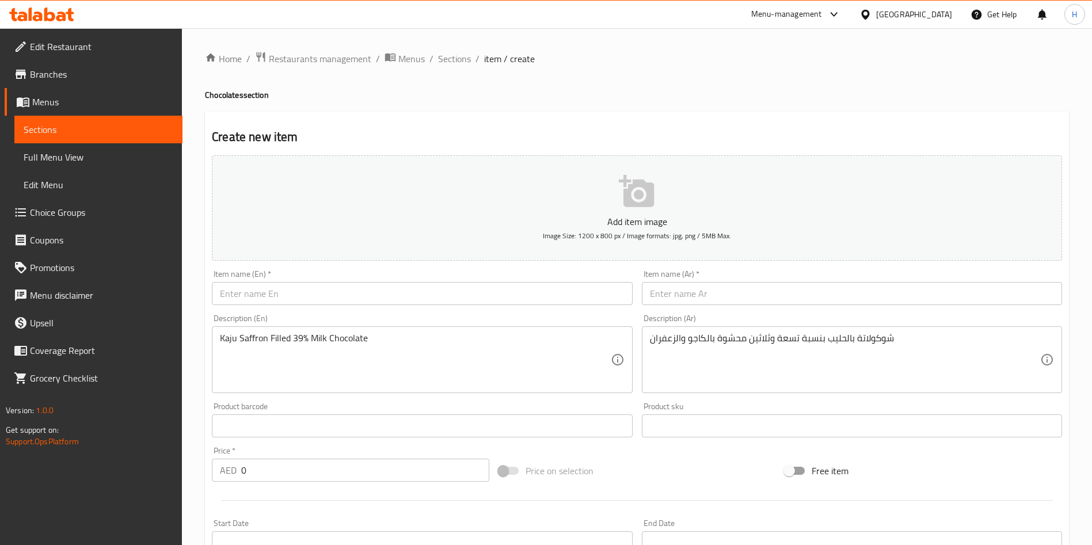
click at [84, 124] on span "Sections" at bounding box center [99, 130] width 150 height 14
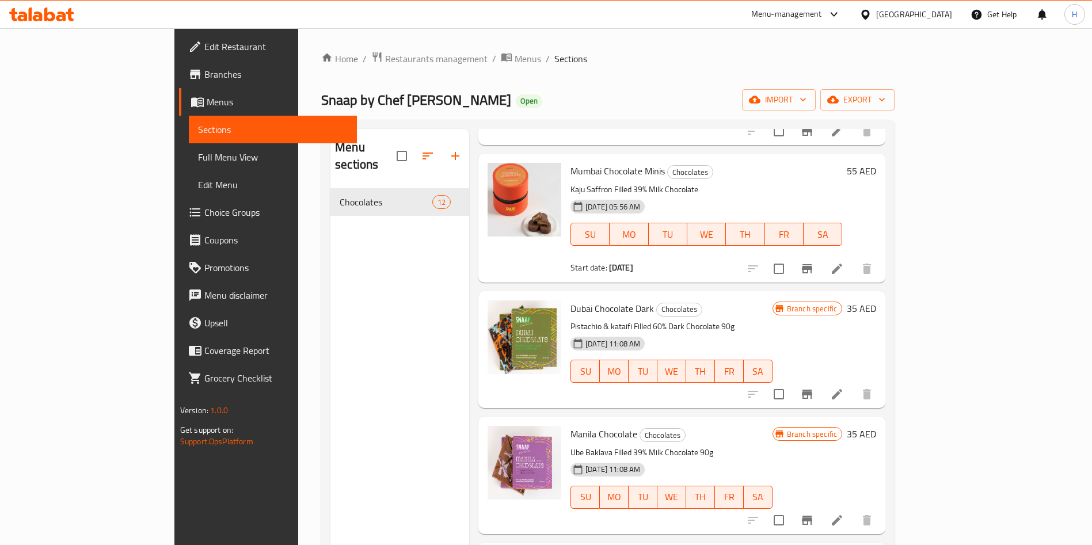
scroll to position [157, 0]
click at [812, 262] on icon "Branch-specific-item" at bounding box center [807, 266] width 10 height 9
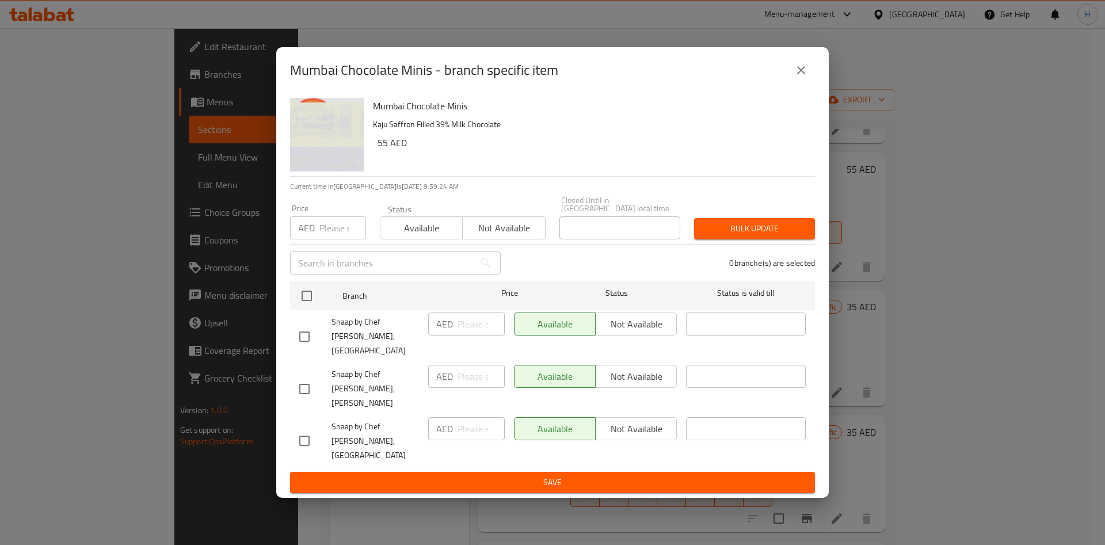
click at [302, 349] on input "checkbox" at bounding box center [304, 337] width 24 height 24
checkbox input "true"
click at [300, 388] on input "checkbox" at bounding box center [304, 389] width 24 height 24
checkbox input "true"
click at [501, 475] on span "Save" at bounding box center [552, 482] width 506 height 14
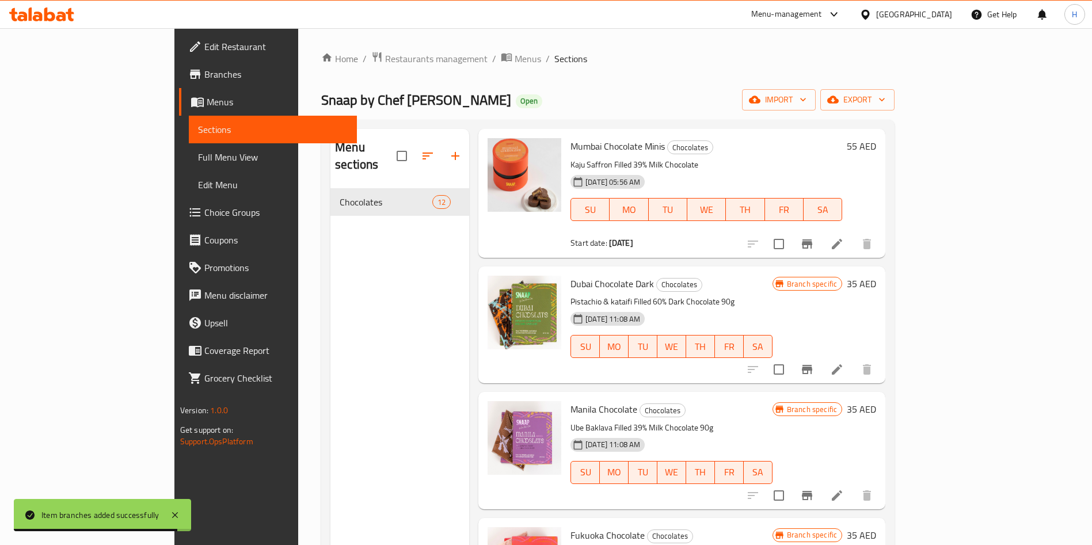
scroll to position [0, 0]
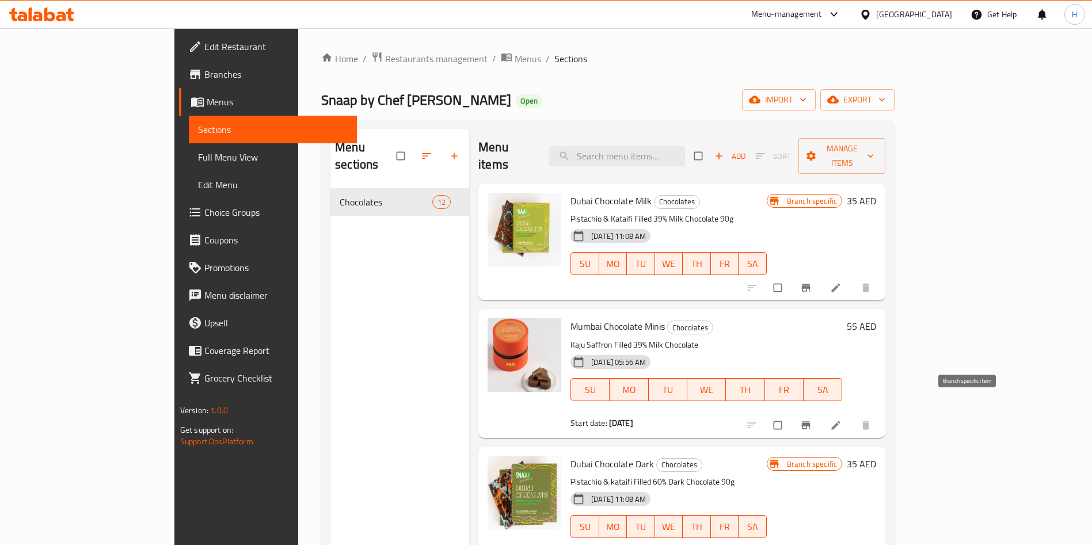
click at [811, 419] on icon "Branch-specific-item" at bounding box center [806, 425] width 12 height 12
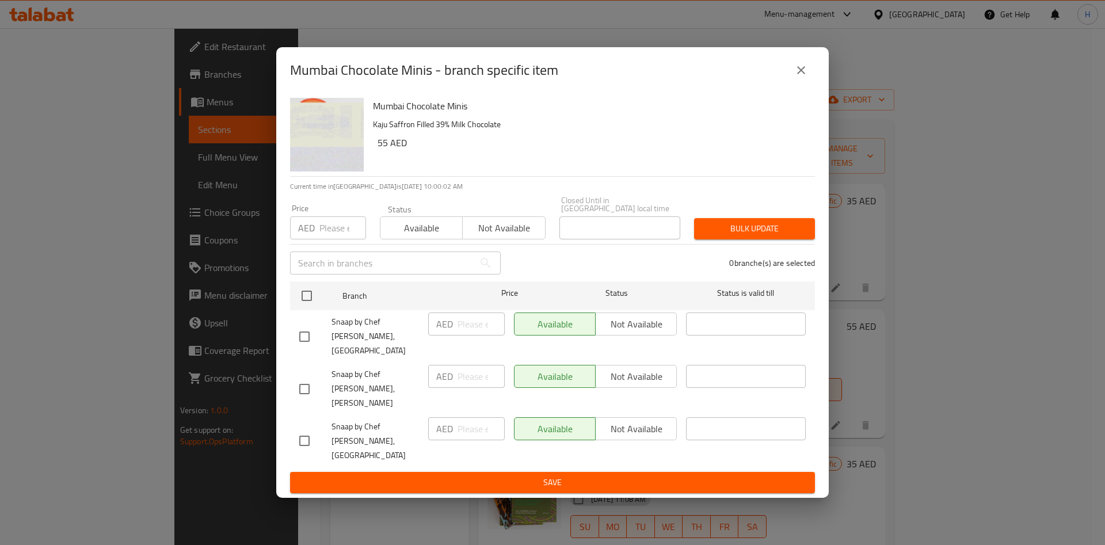
click at [253, 247] on div "Mumbai Chocolate Minis - branch specific item Mumbai Chocolate Minis Kaju Saffr…" at bounding box center [552, 272] width 1105 height 545
click at [799, 84] on button "close" at bounding box center [801, 70] width 28 height 28
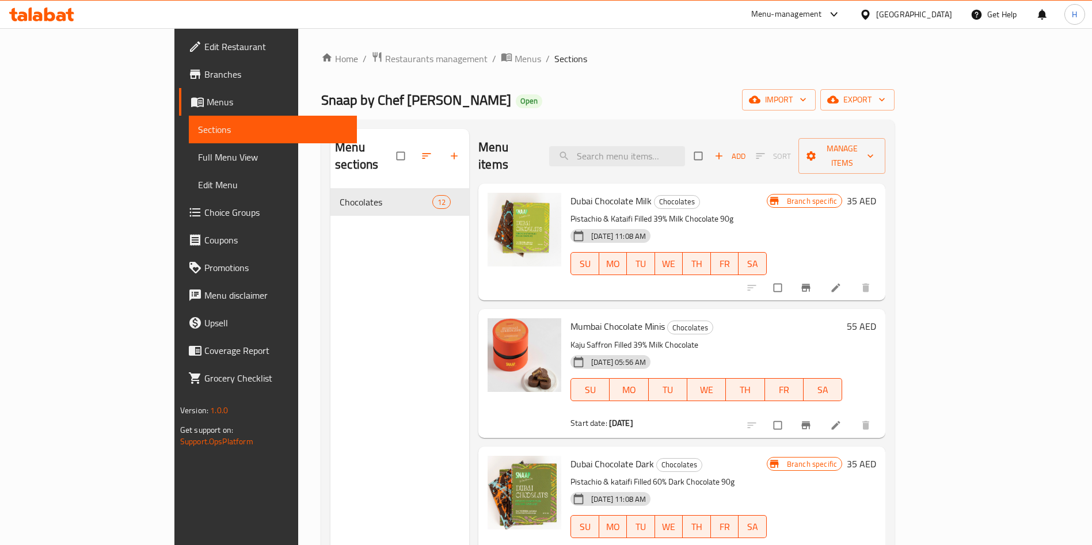
click at [330, 313] on div "Menu sections Chocolates 12" at bounding box center [399, 401] width 139 height 545
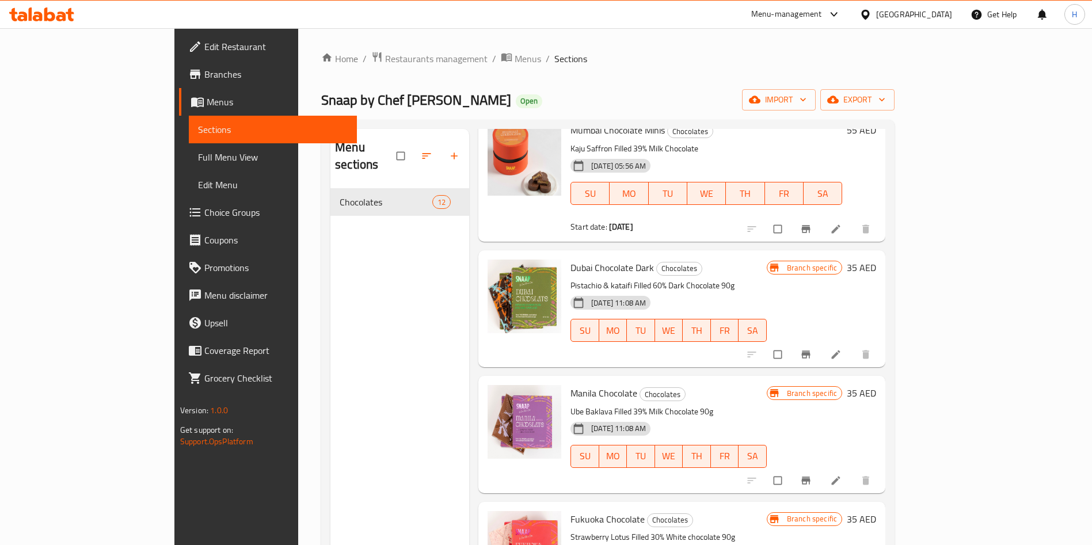
scroll to position [198, 0]
click at [841, 261] on span "Branch specific" at bounding box center [811, 266] width 59 height 11
click at [811, 347] on icon "Branch-specific-item" at bounding box center [806, 353] width 12 height 12
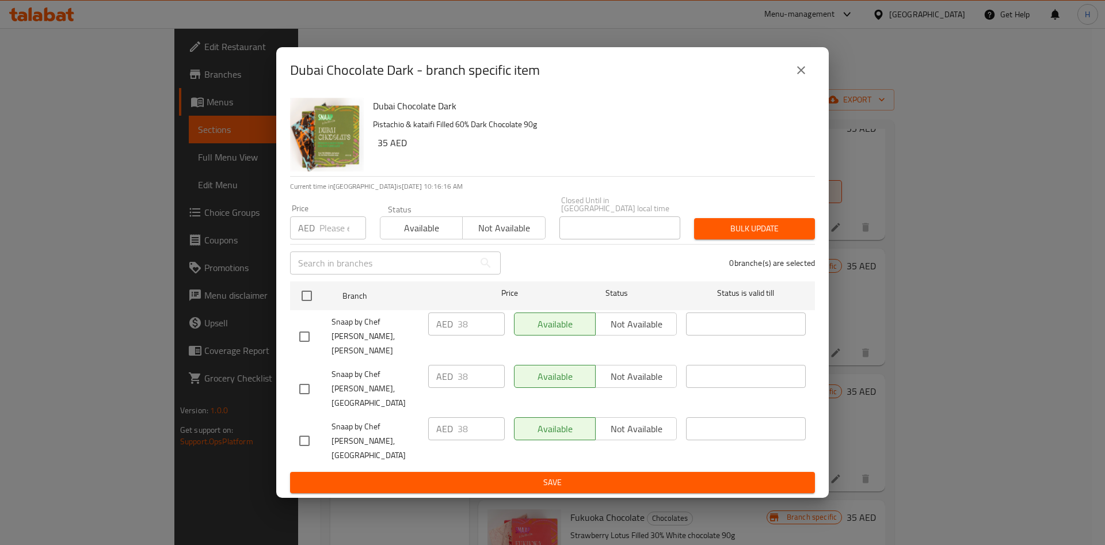
click at [945, 257] on div "Dubai Chocolate Dark - branch specific item Dubai Chocolate Dark Pistachio & ka…" at bounding box center [552, 272] width 1105 height 545
click at [804, 77] on icon "close" at bounding box center [801, 70] width 14 height 14
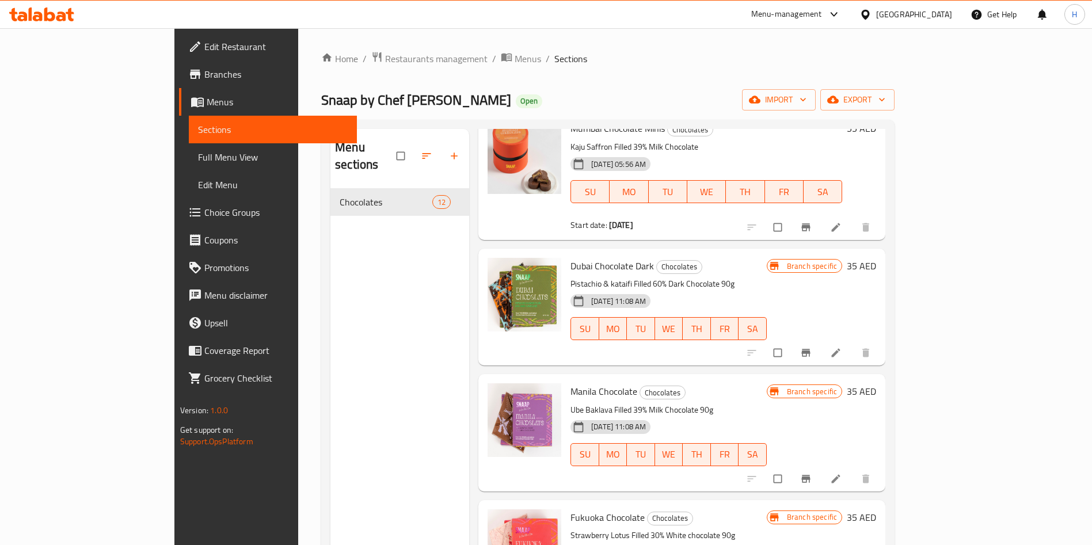
scroll to position [5, 0]
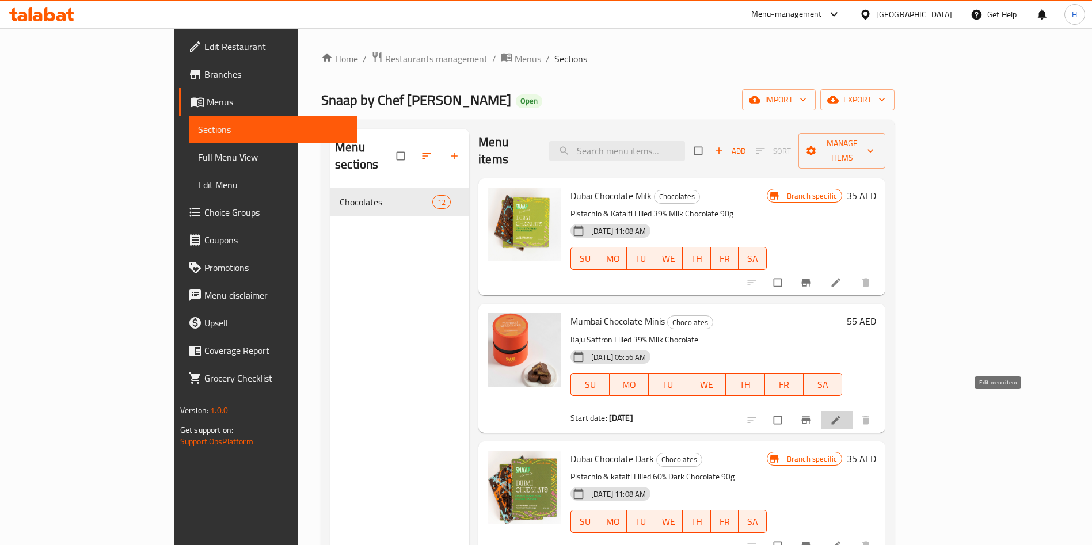
click at [841, 414] on icon at bounding box center [836, 420] width 12 height 12
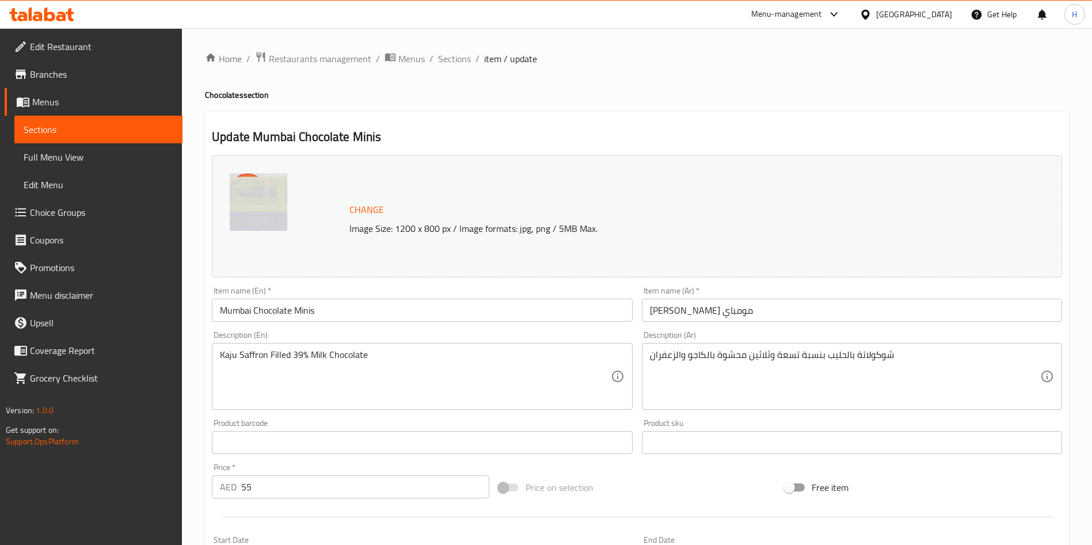
click at [144, 125] on span "Sections" at bounding box center [99, 130] width 150 height 14
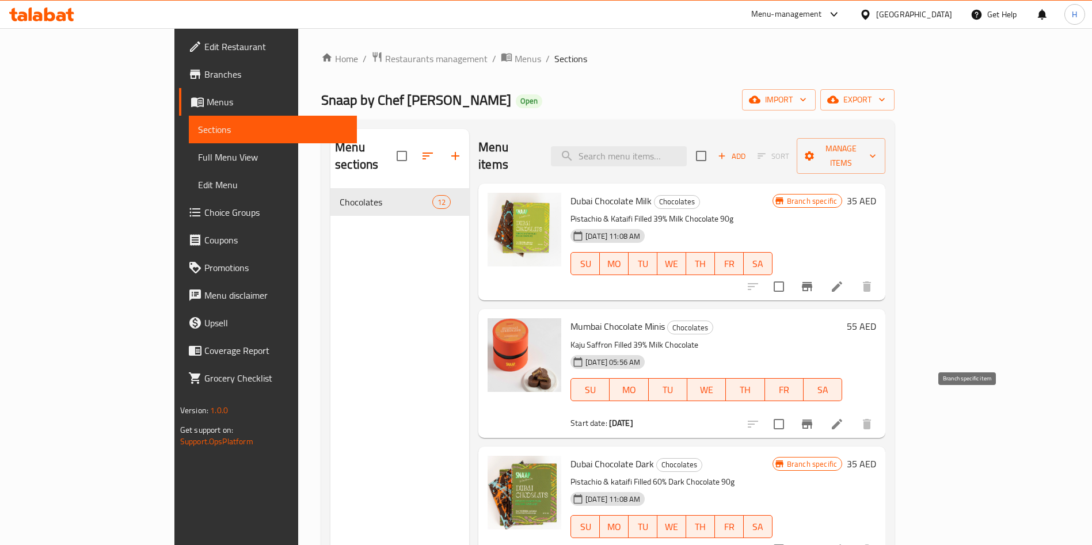
click at [814, 417] on icon "Branch-specific-item" at bounding box center [807, 424] width 14 height 14
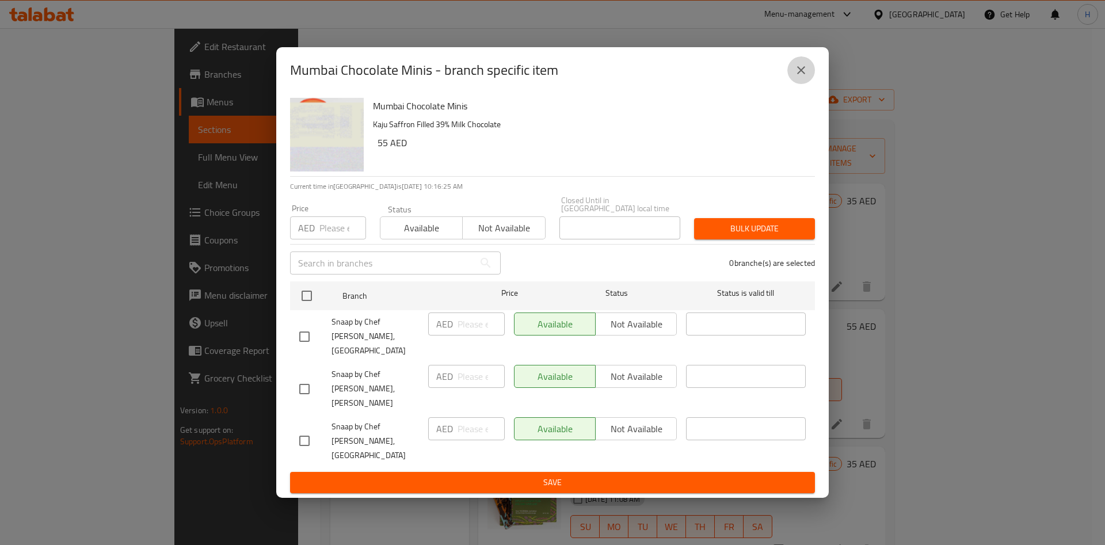
click at [797, 77] on icon "close" at bounding box center [801, 70] width 14 height 14
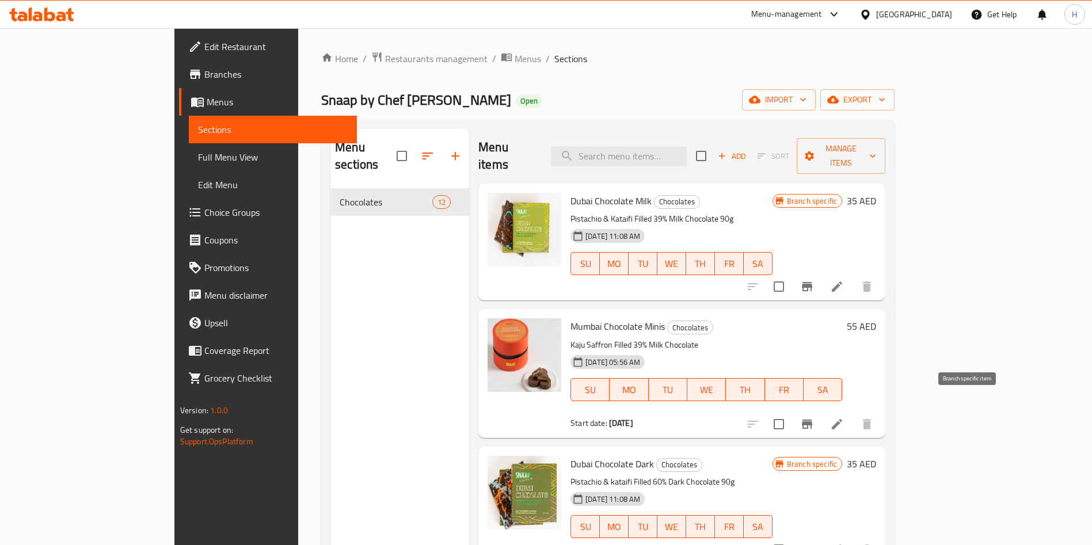
click at [812, 419] on icon "Branch-specific-item" at bounding box center [807, 423] width 10 height 9
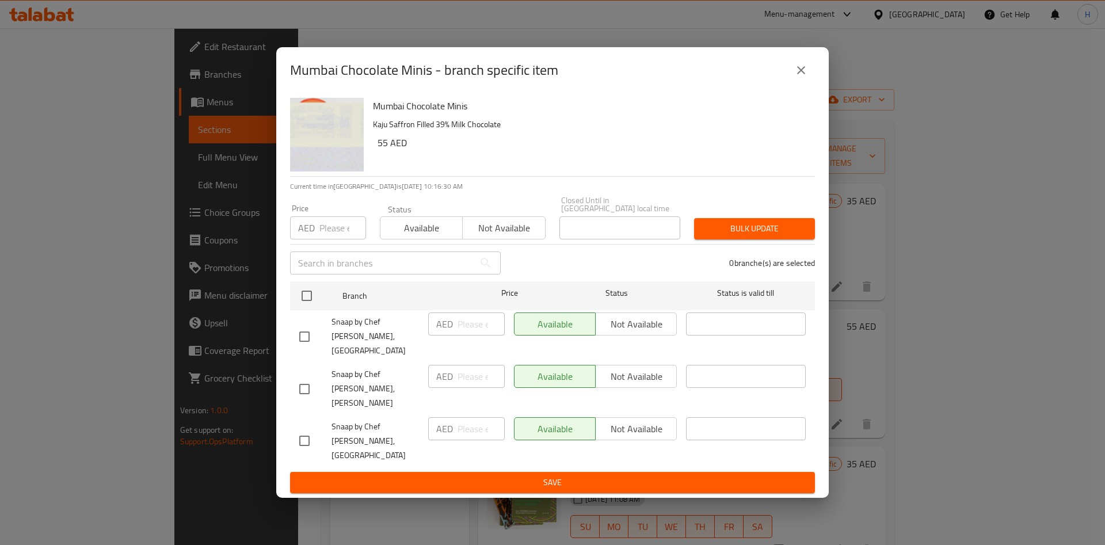
click at [304, 387] on input "checkbox" at bounding box center [304, 389] width 24 height 24
checkbox input "true"
click at [304, 349] on input "checkbox" at bounding box center [304, 337] width 24 height 24
checkbox input "true"
click at [464, 335] on input "number" at bounding box center [480, 323] width 47 height 23
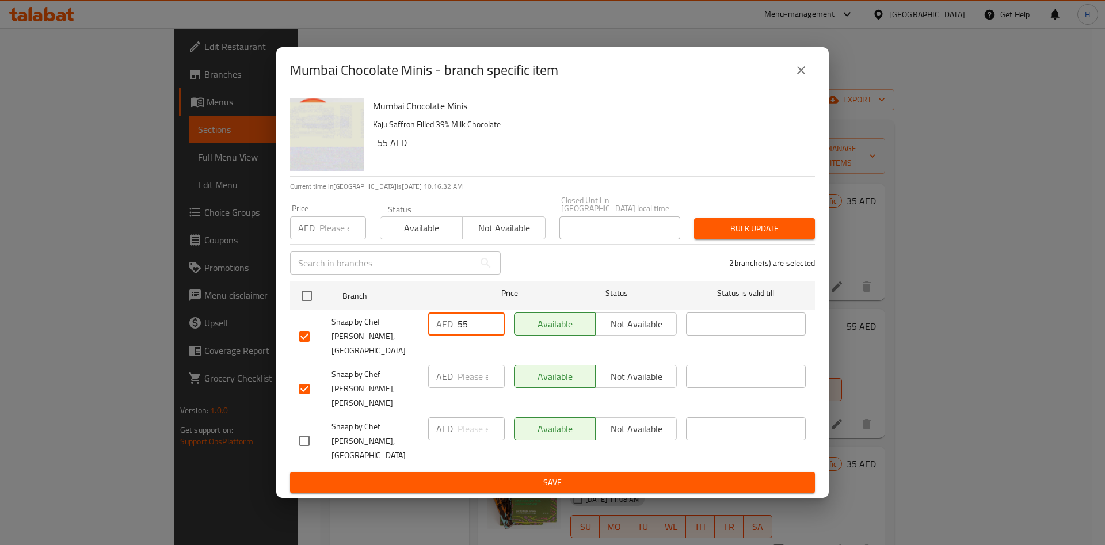
type input "55"
click at [478, 384] on input "number" at bounding box center [480, 376] width 47 height 23
type input "55"
click at [803, 84] on button "close" at bounding box center [801, 70] width 28 height 28
